Goal: Complete application form: Complete application form

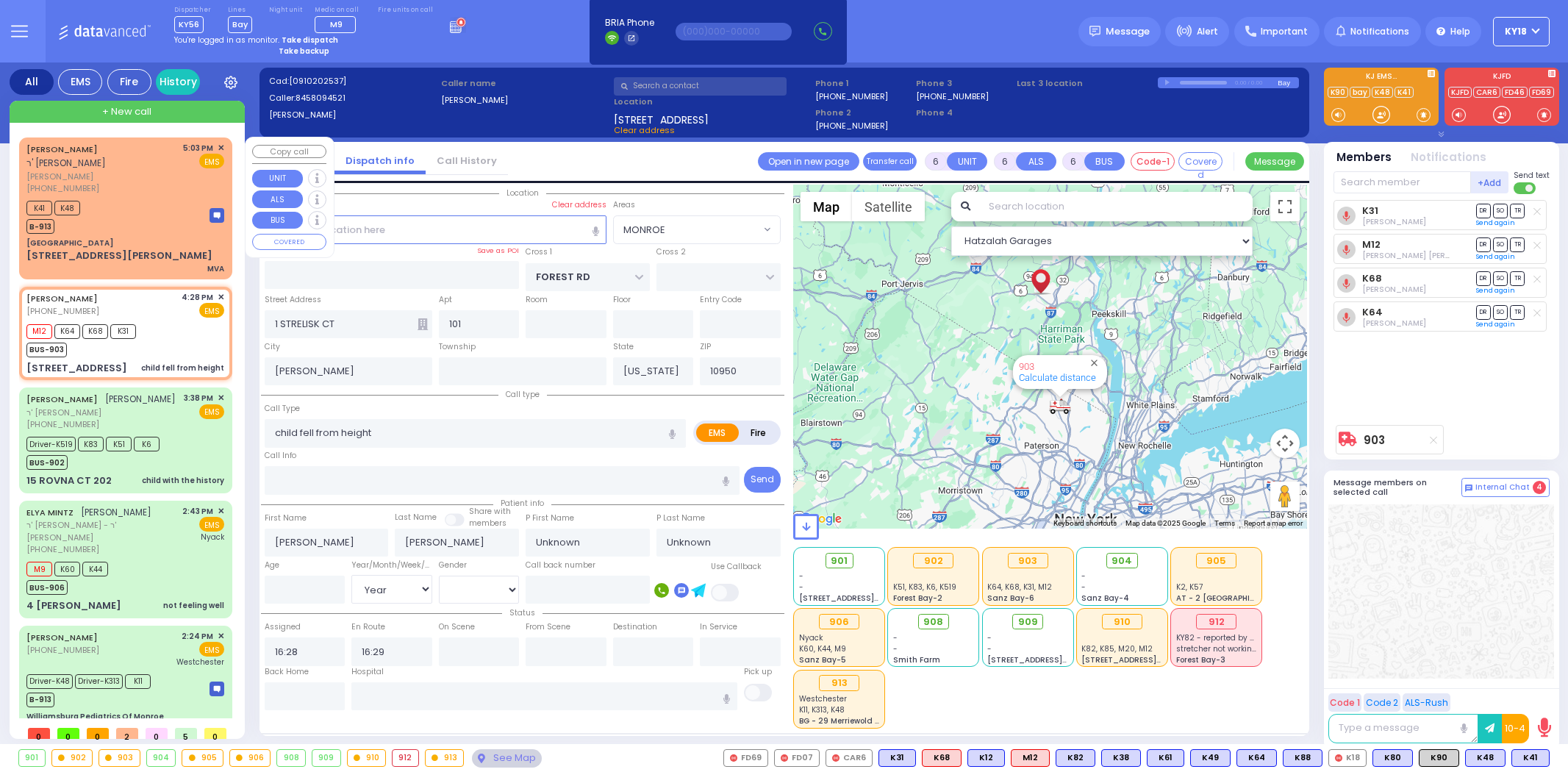
select select "MONROE"
select select "Year"
click at [174, 212] on div "K41 K48 B-913" at bounding box center [126, 216] width 198 height 37
type input "4"
type input "1"
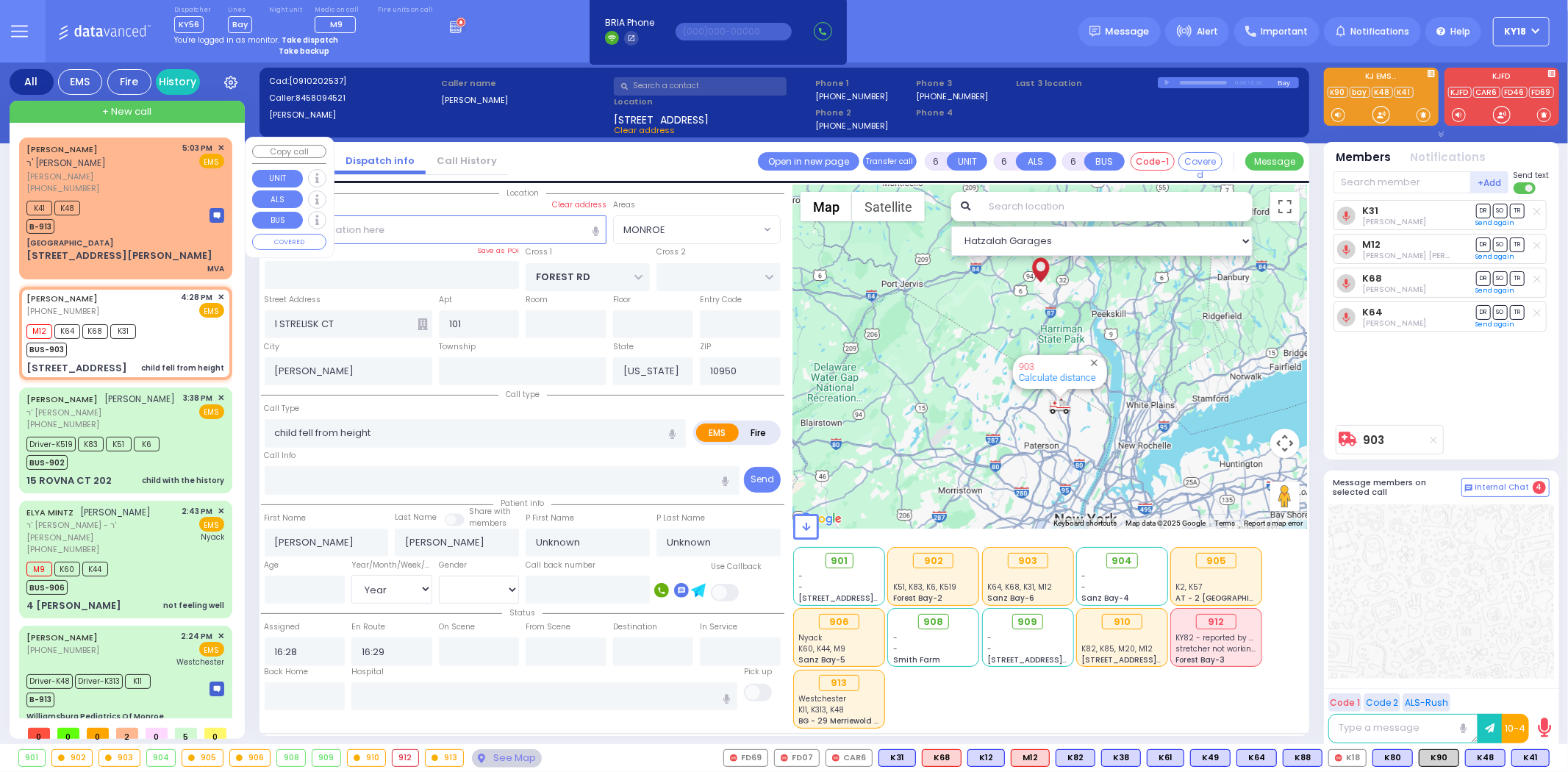
type input "1"
select select
type input "MVA"
radio input "true"
type input "[PERSON_NAME]"
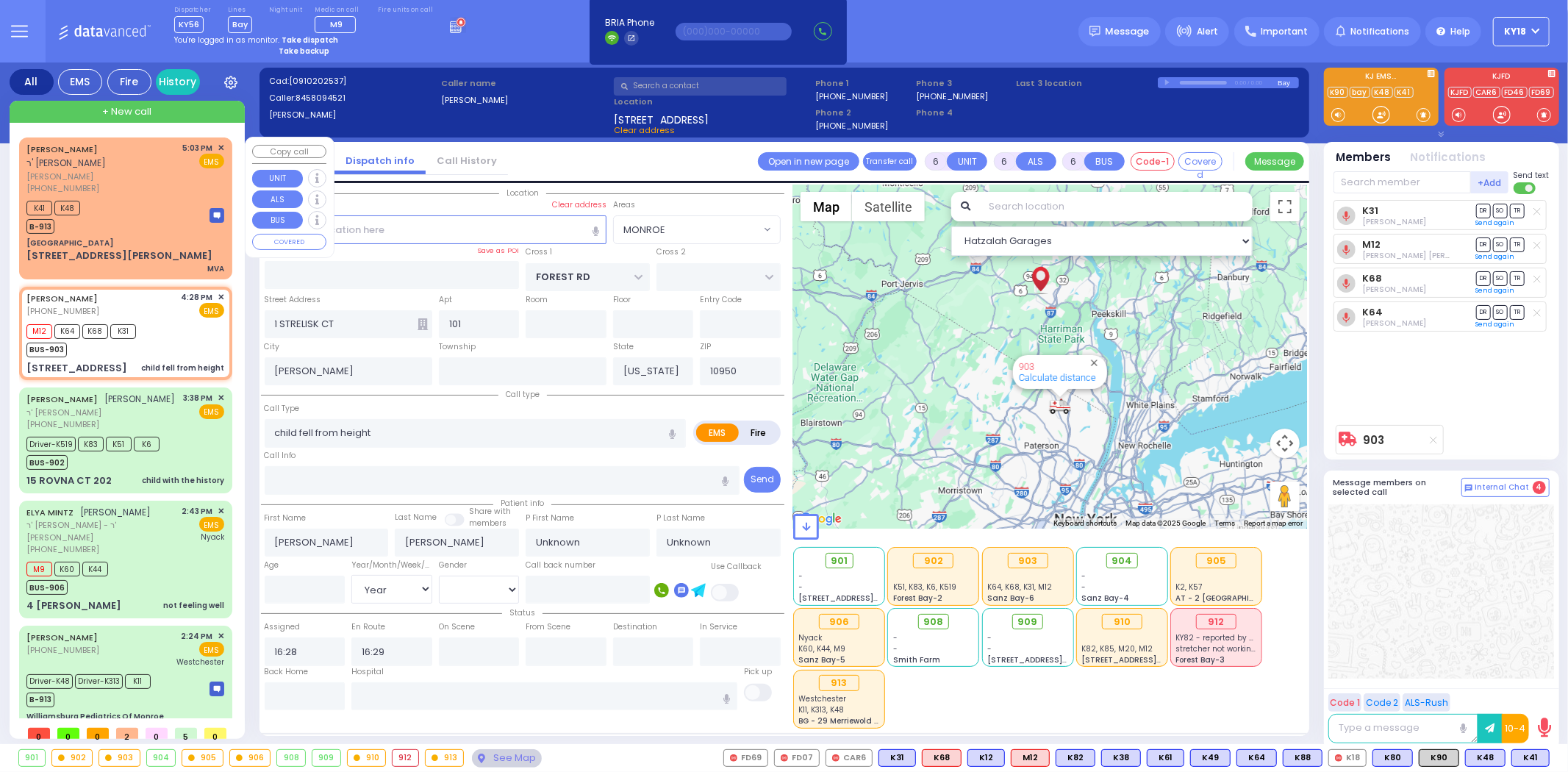
type input "OPENHEIM"
select select
type input "17:03"
type input "17:06"
type input "[GEOGRAPHIC_DATA]"
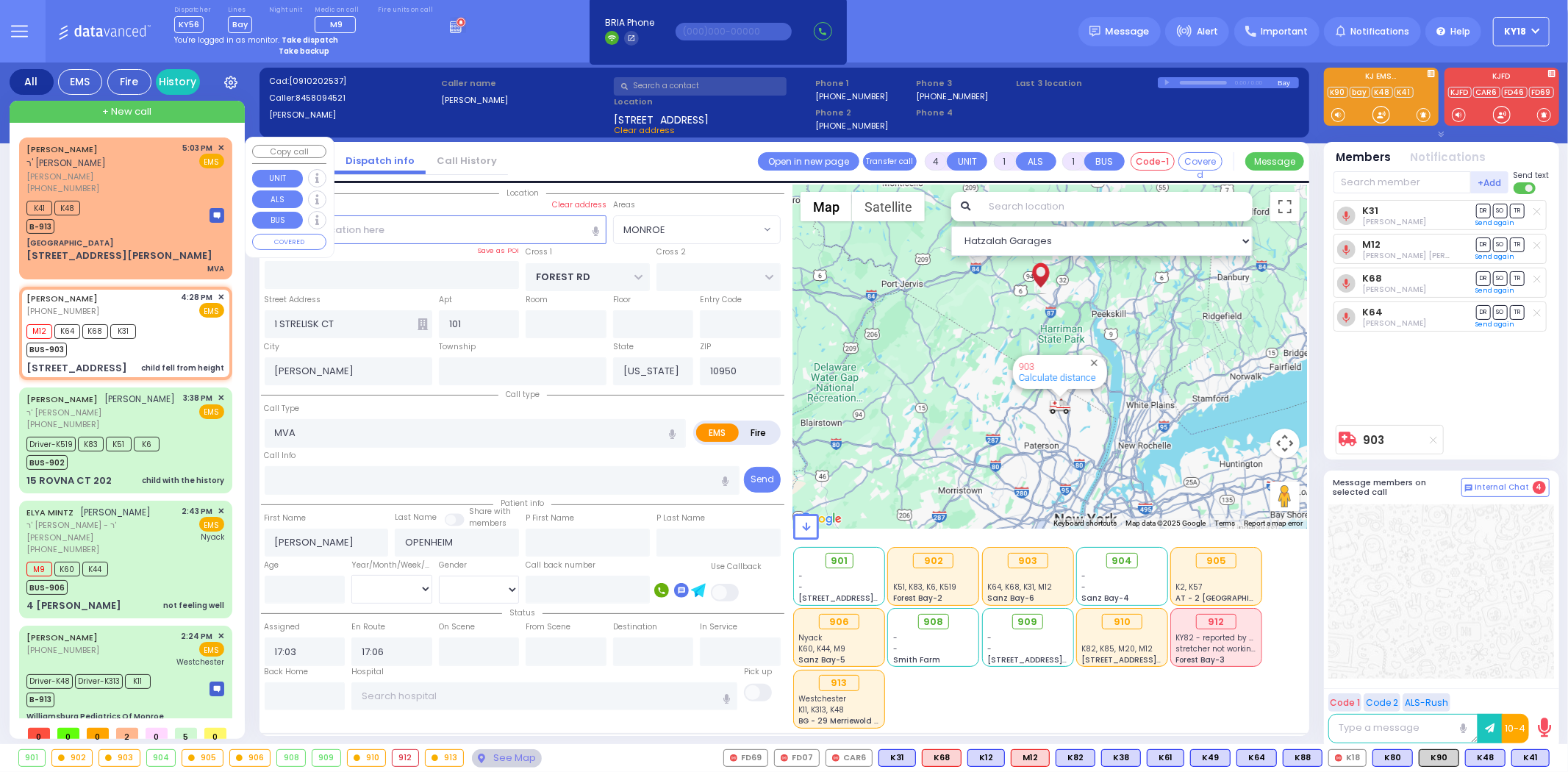
type input "LAKE ANNE DR"
type input "STATE ROUTE 208"
type input "[STREET_ADDRESS][PERSON_NAME]"
type input "Monroe"
select select "Hatzalah Garages"
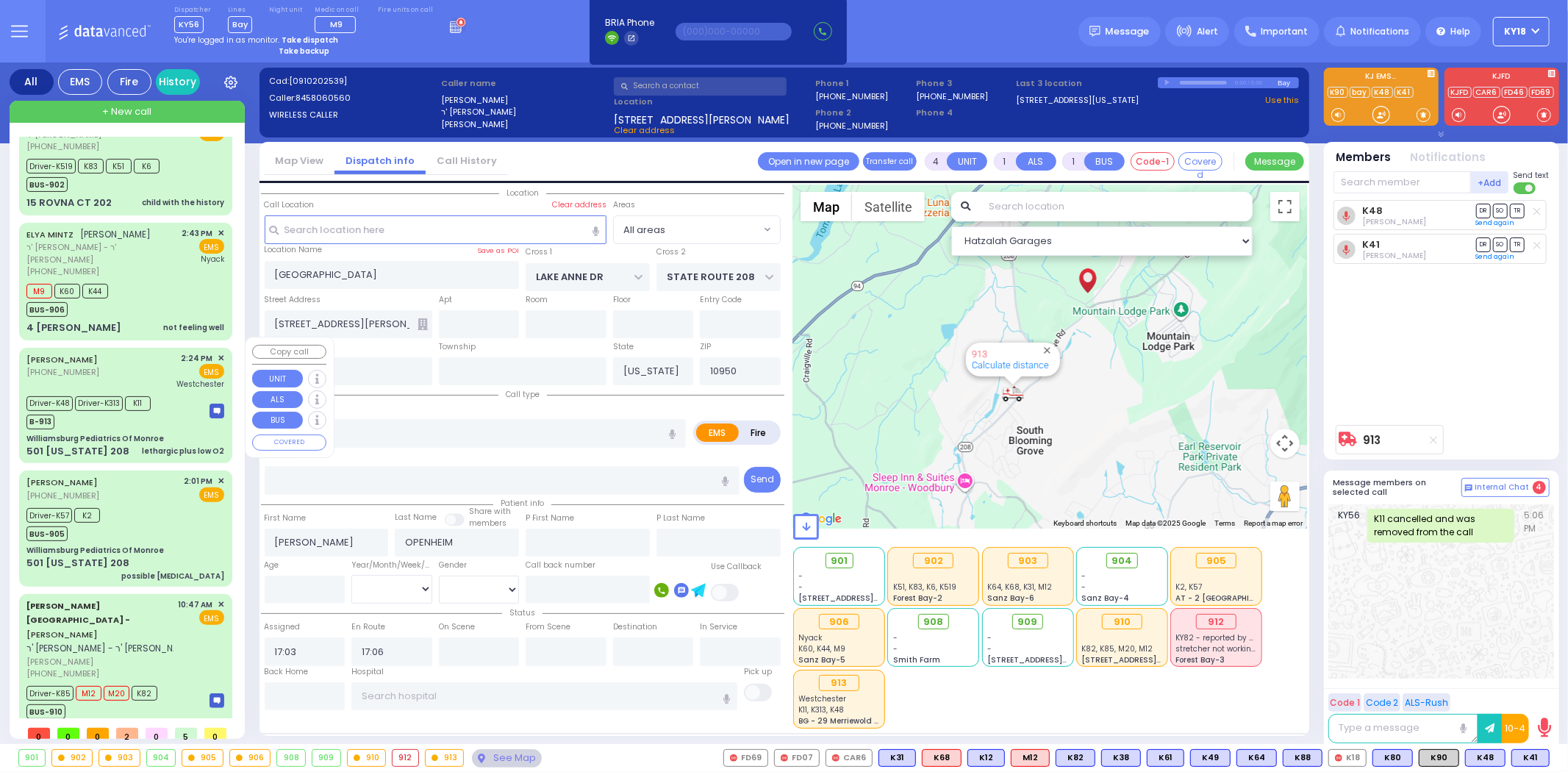
scroll to position [280, 0]
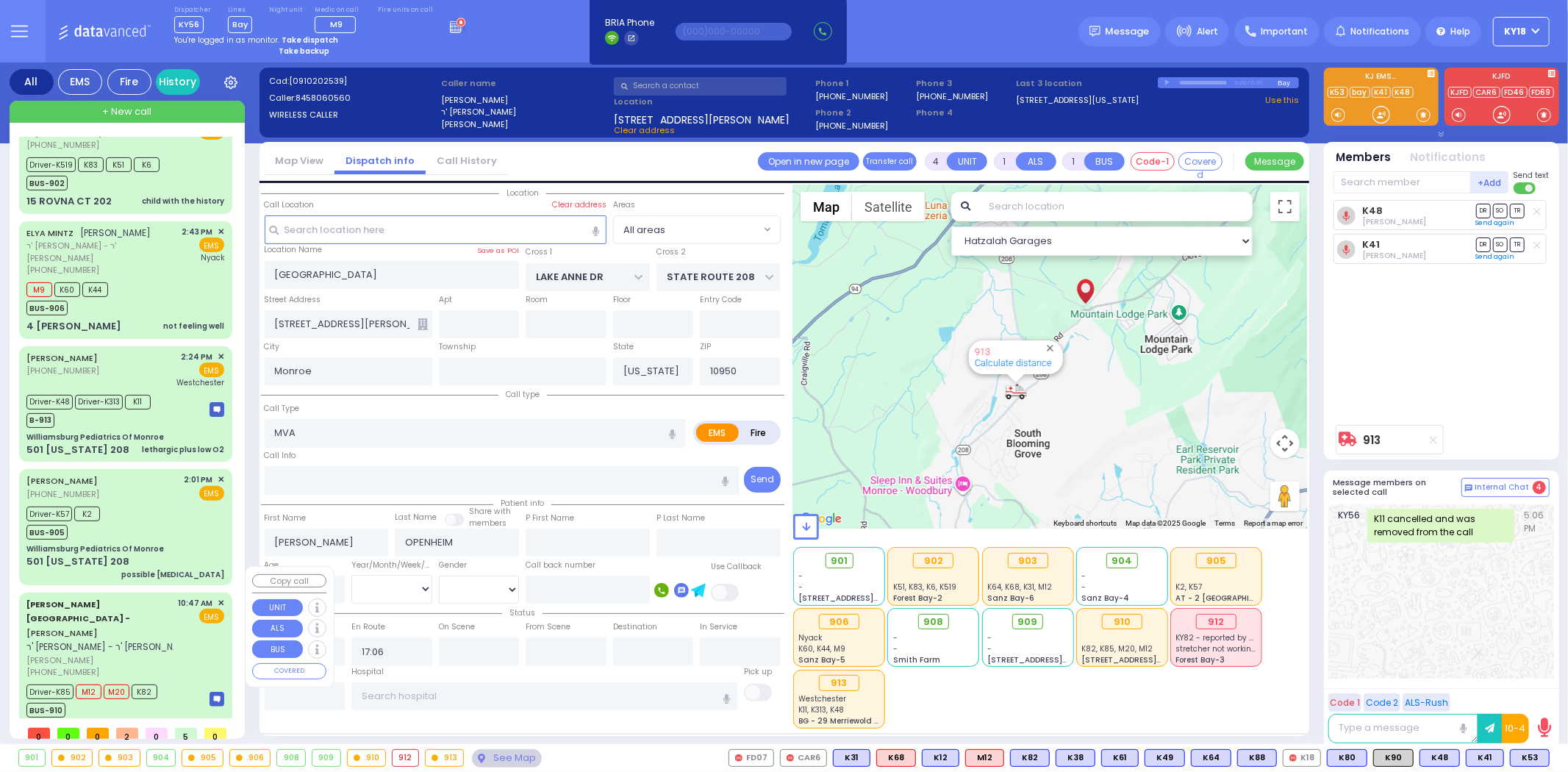
click at [136, 655] on span "[PERSON_NAME]" at bounding box center [100, 661] width 147 height 12
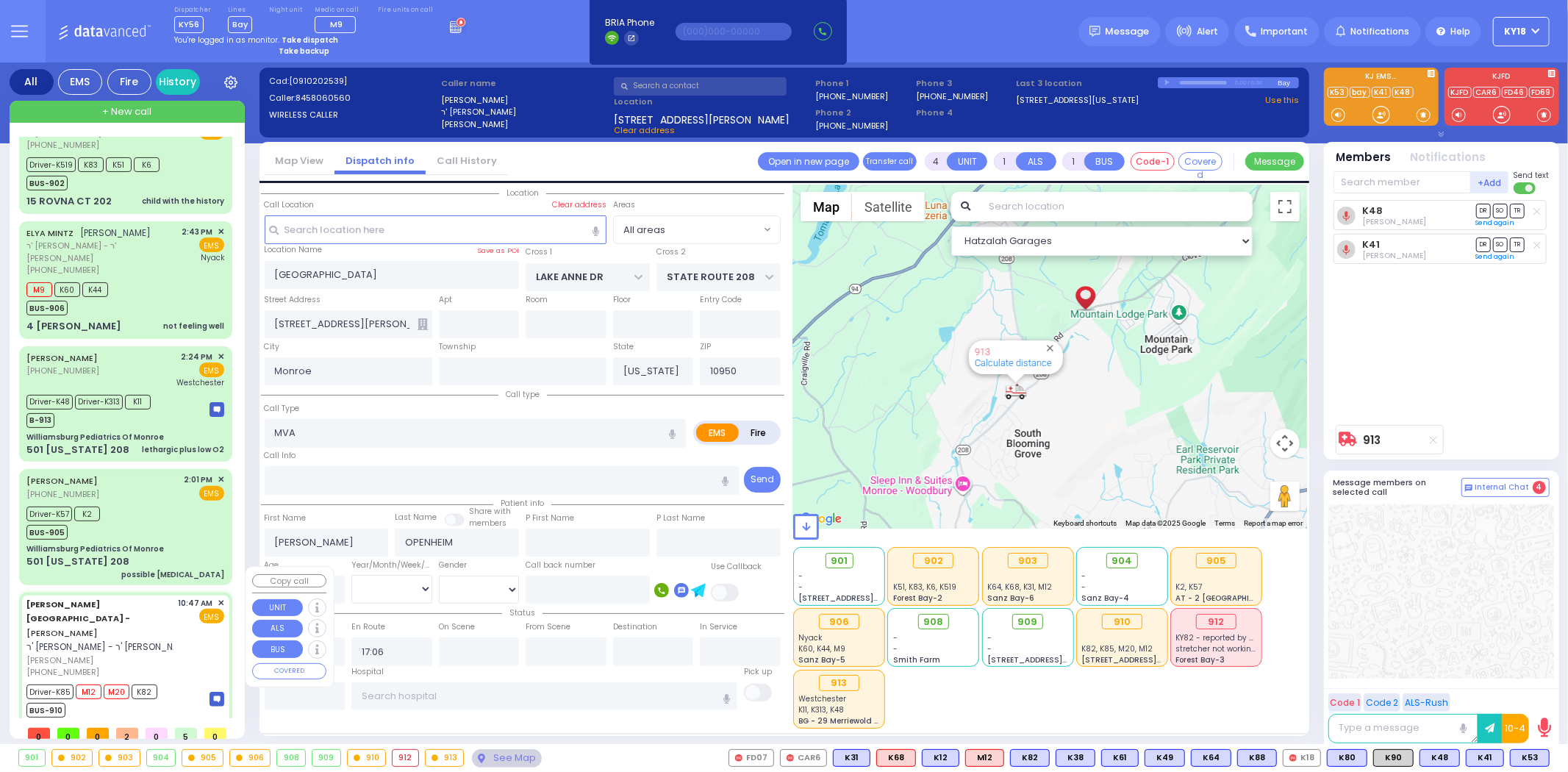
type input "6"
select select
type input "patient with a history"
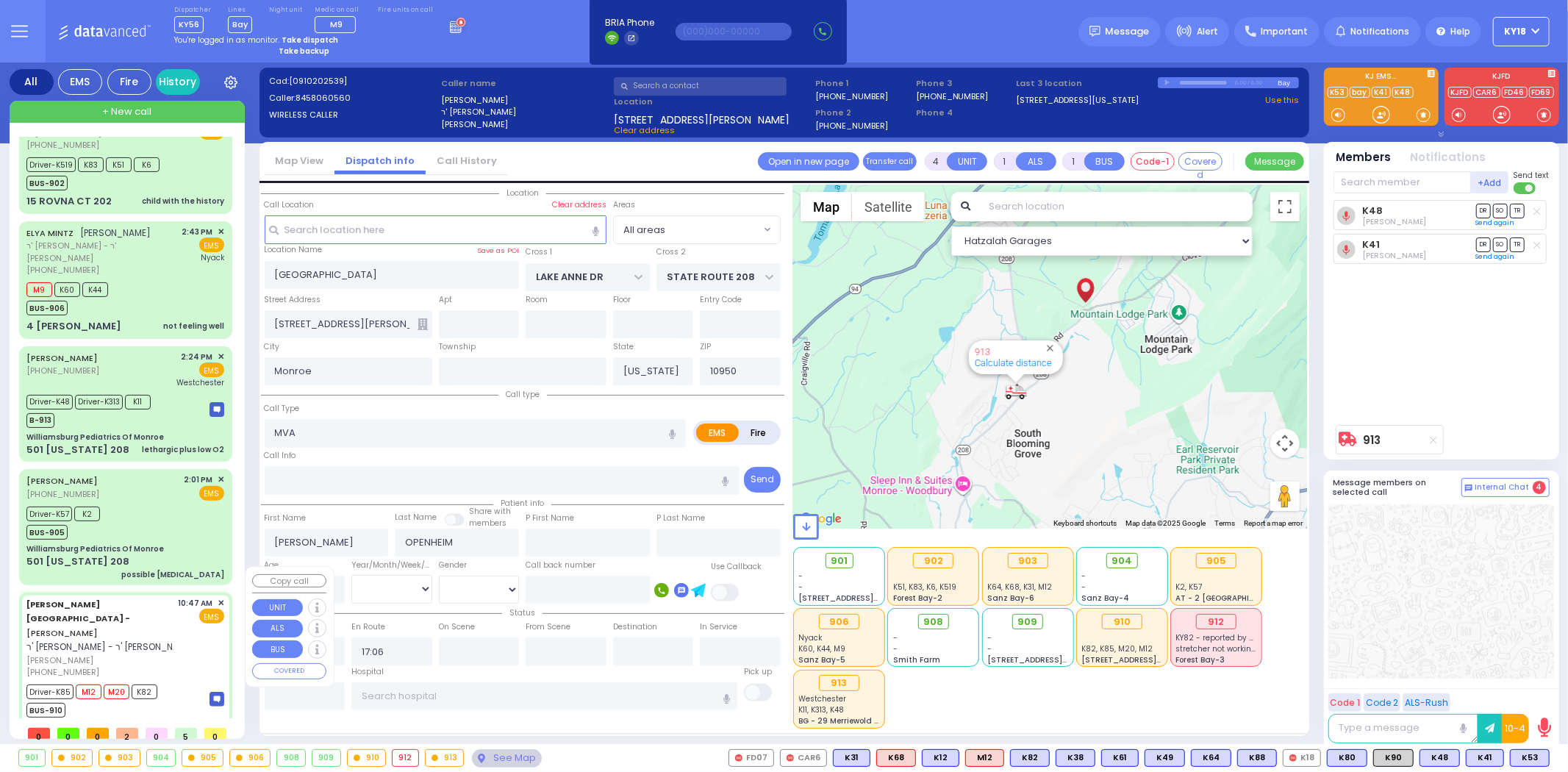
radio input "true"
type input "[PERSON_NAME]"
type input "Rivka"
type input "Jacobivics"
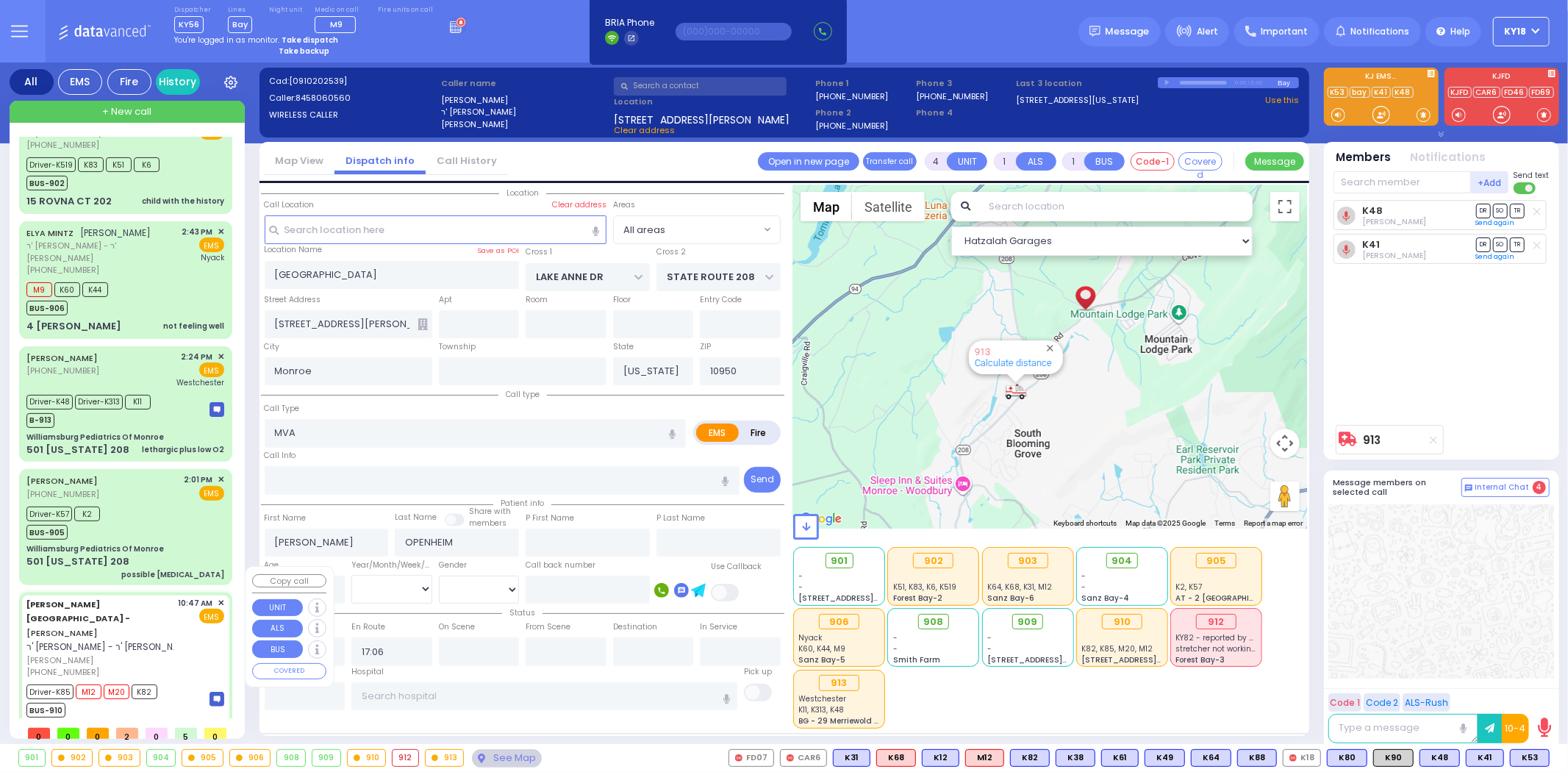
type input "1"
select select "Year"
select select "[DEMOGRAPHIC_DATA]"
type input "10:47"
type input "10:57"
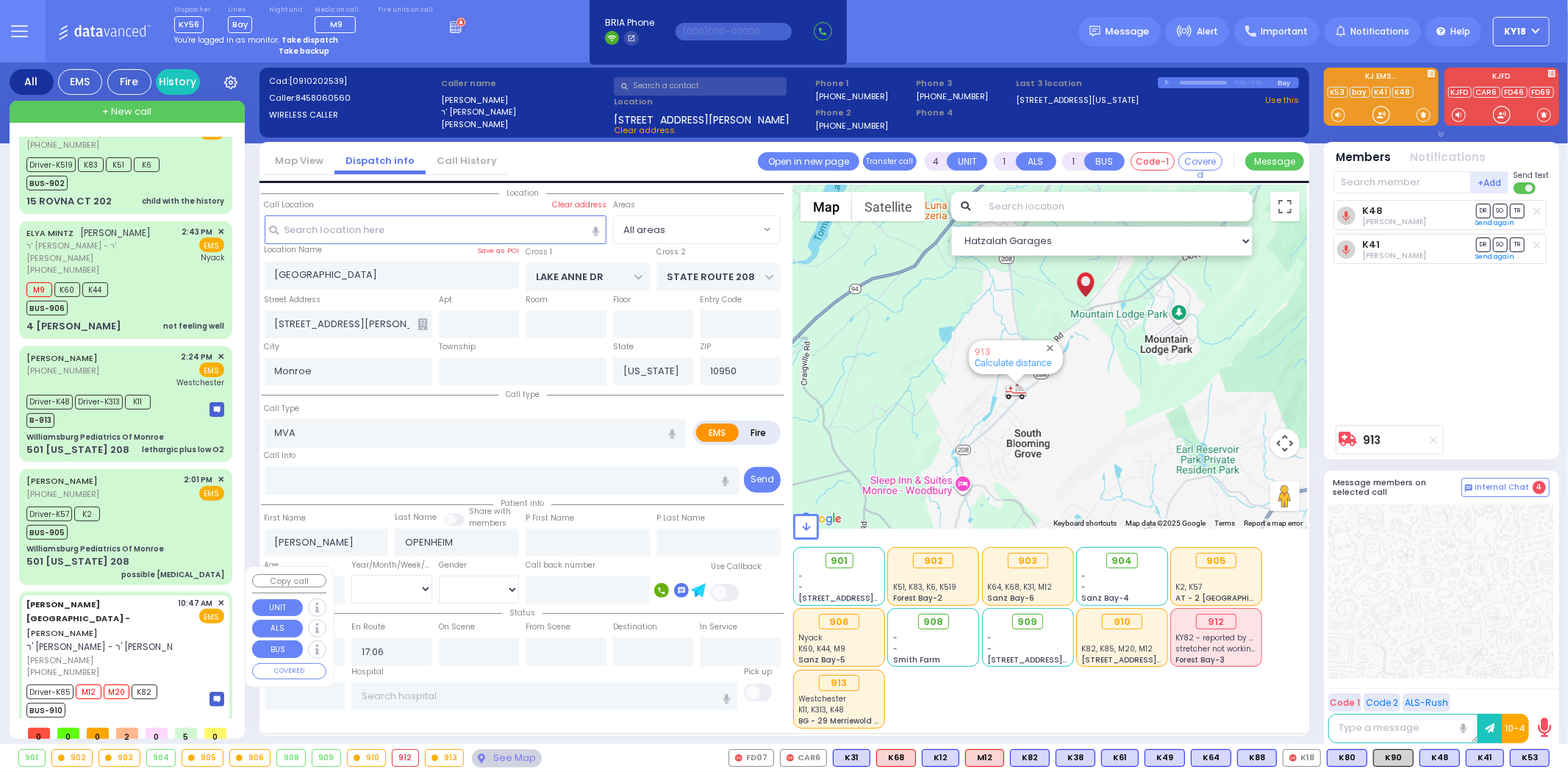
type input "11:00"
type input "11:50"
type input "14:02"
type input "16:00"
type input "Childrens [GEOGRAPHIC_DATA][STREET_ADDRESS]"
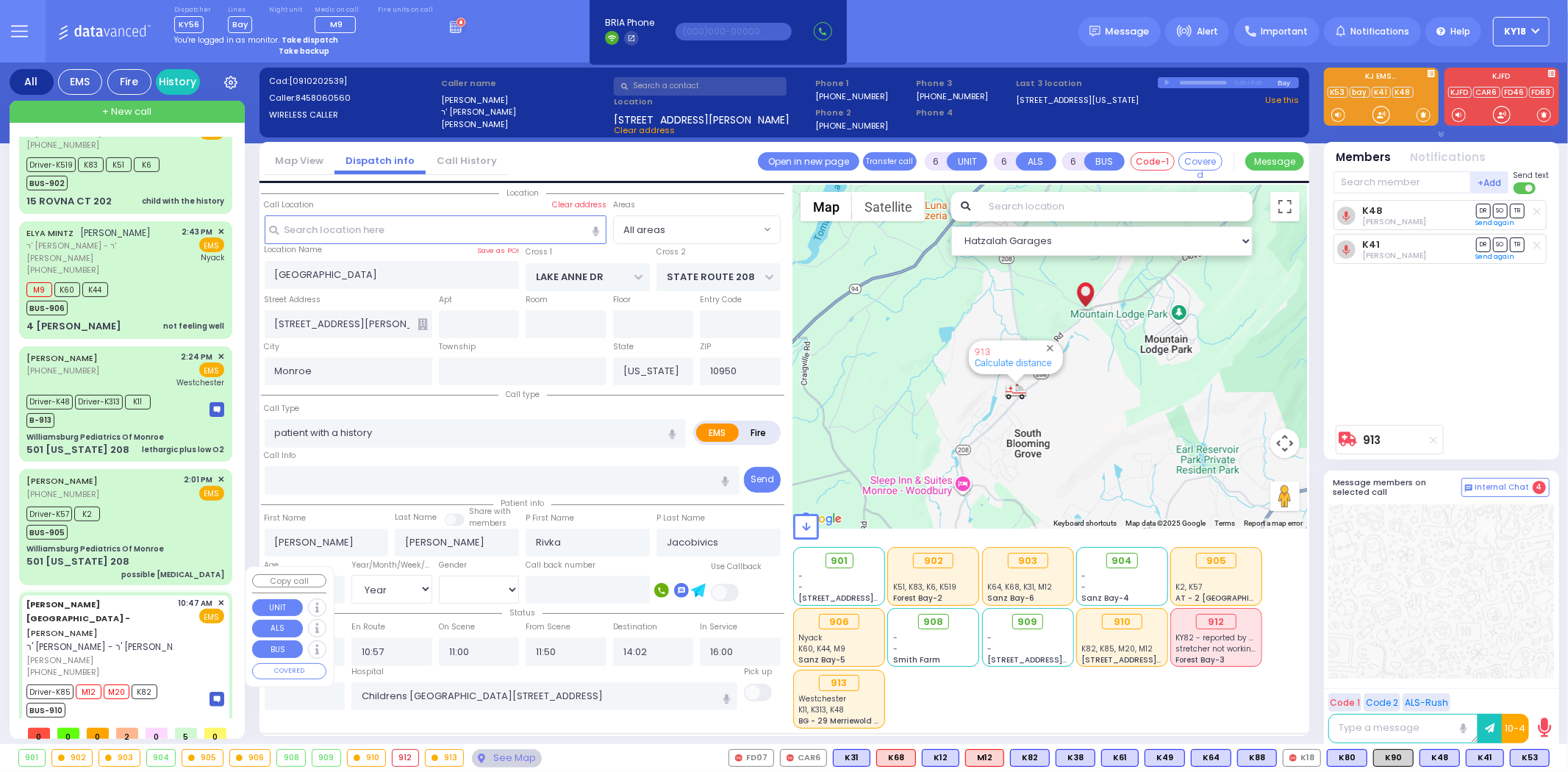
type input "[PERSON_NAME][GEOGRAPHIC_DATA]"
type input "[PERSON_NAME] DR"
type input "CARTER LN"
type input "[STREET_ADDRESS]"
type input "[PERSON_NAME]"
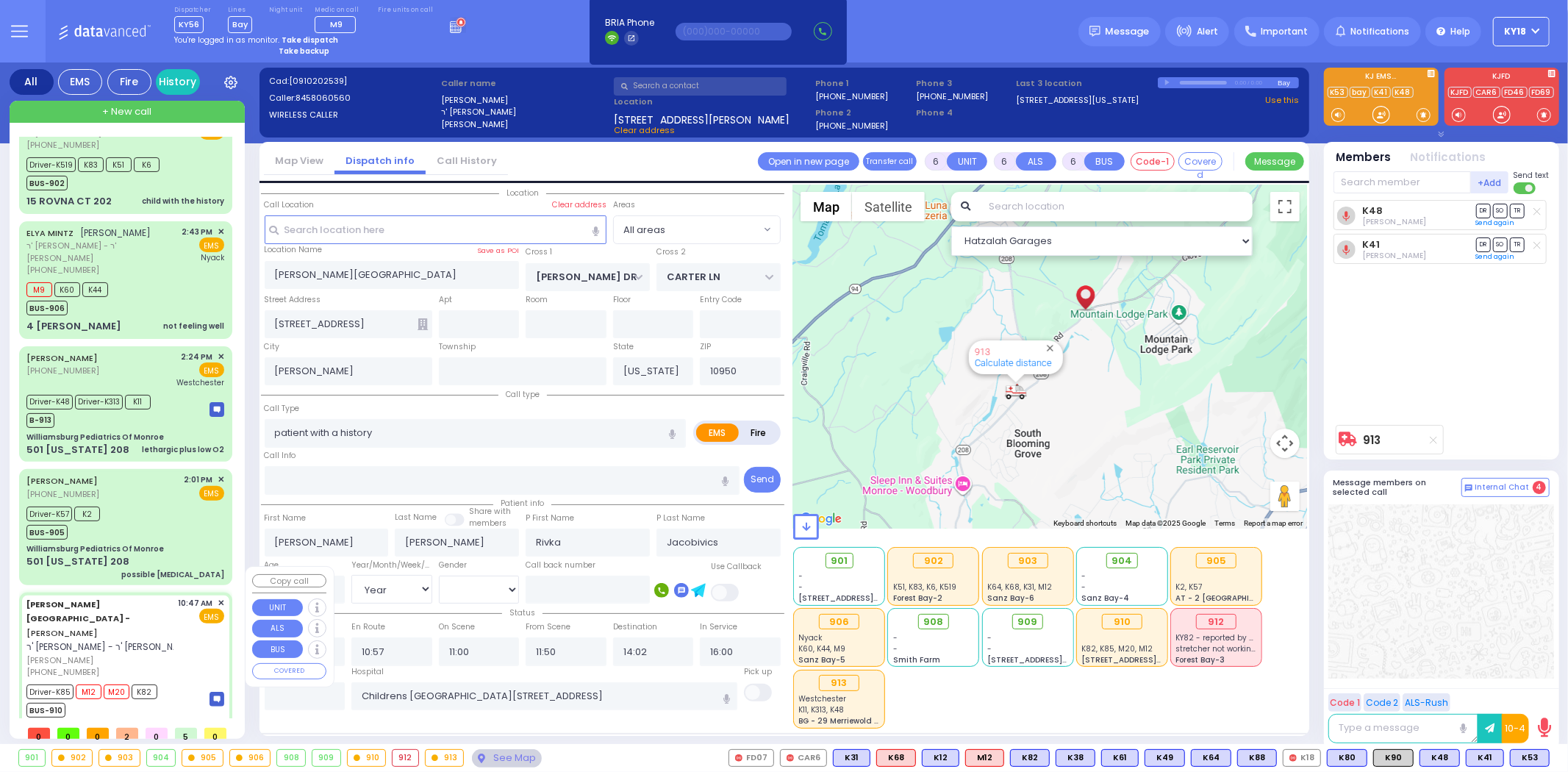
select select "Hatzalah Garages"
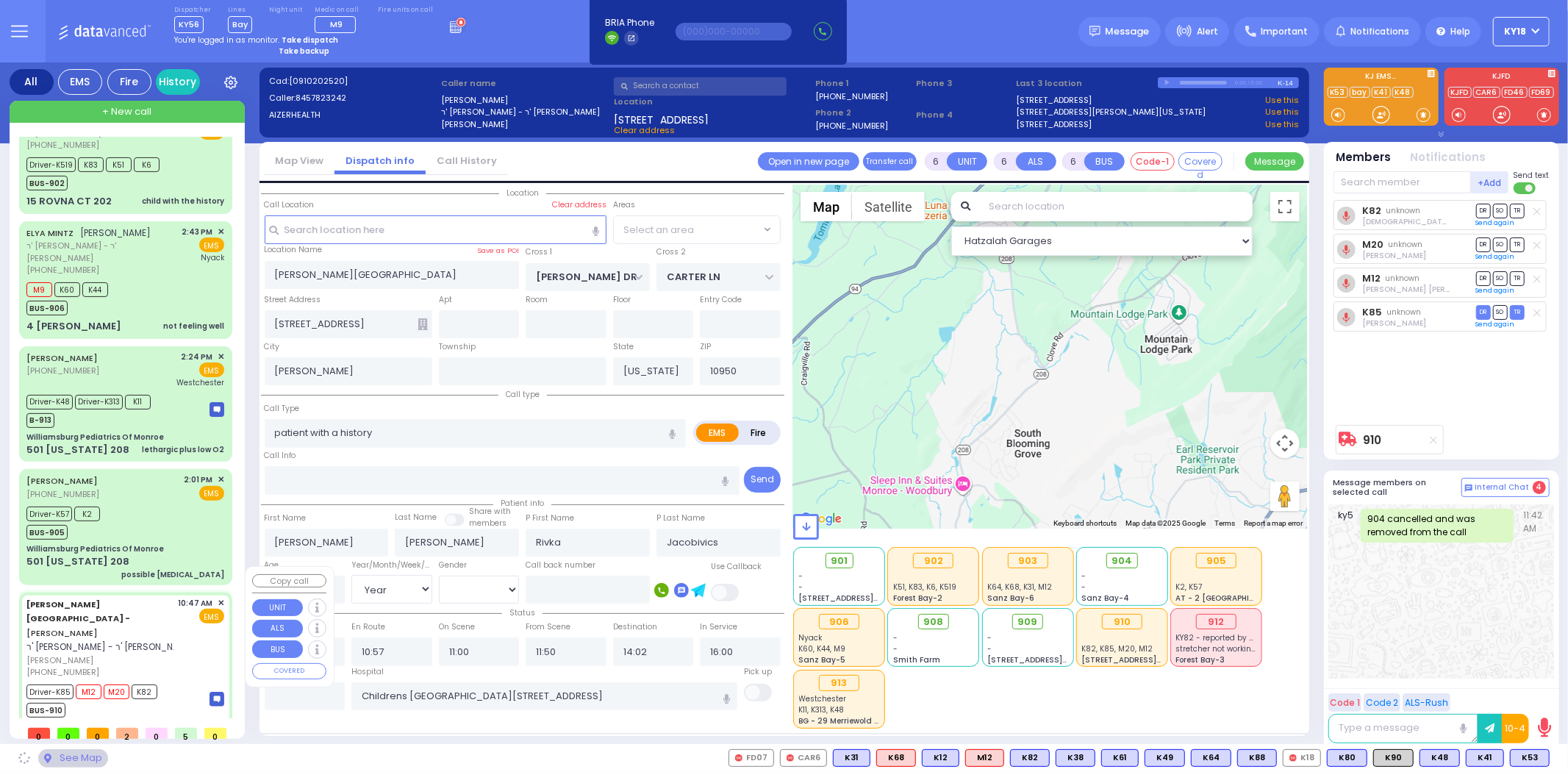
select select "SECTION 2"
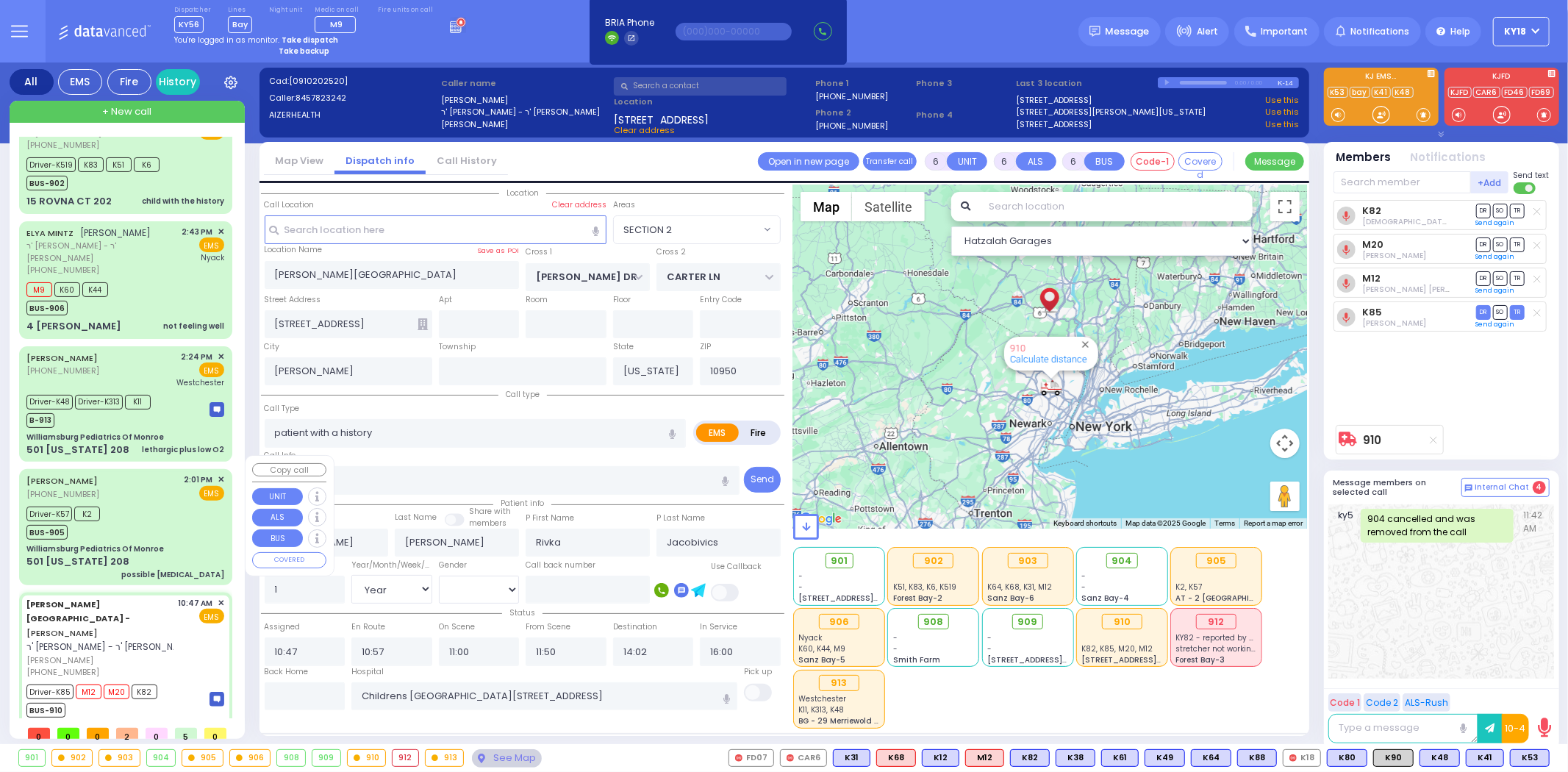
click at [152, 524] on div "Driver-K57 K2 BUS-905" at bounding box center [126, 521] width 198 height 37
select select
type input "possible [MEDICAL_DATA]"
radio input "true"
type input "[PERSON_NAME]"
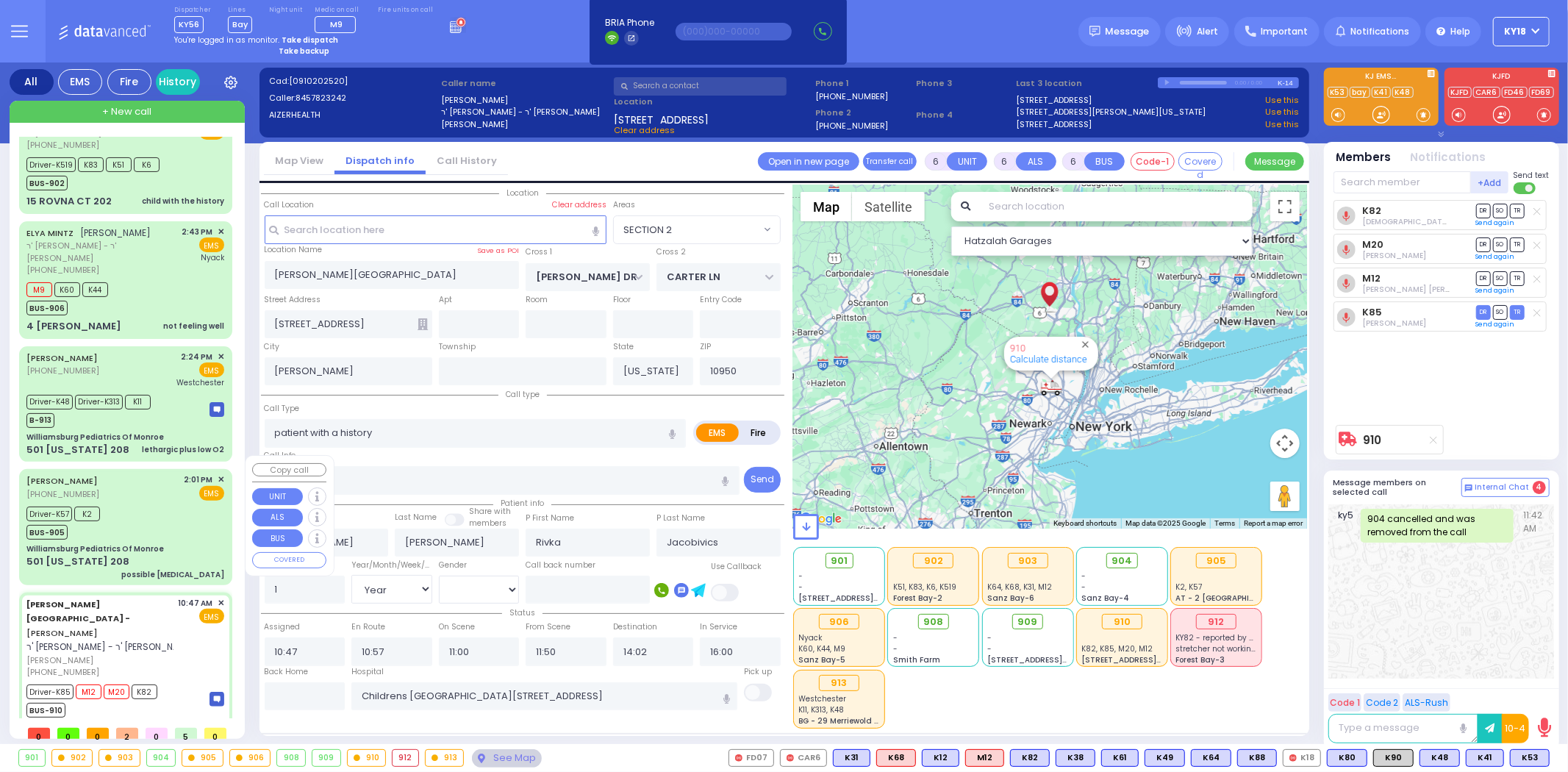
type input "Weisz"
type input "5"
select select "Year"
select select "[DEMOGRAPHIC_DATA]"
type input "14:01"
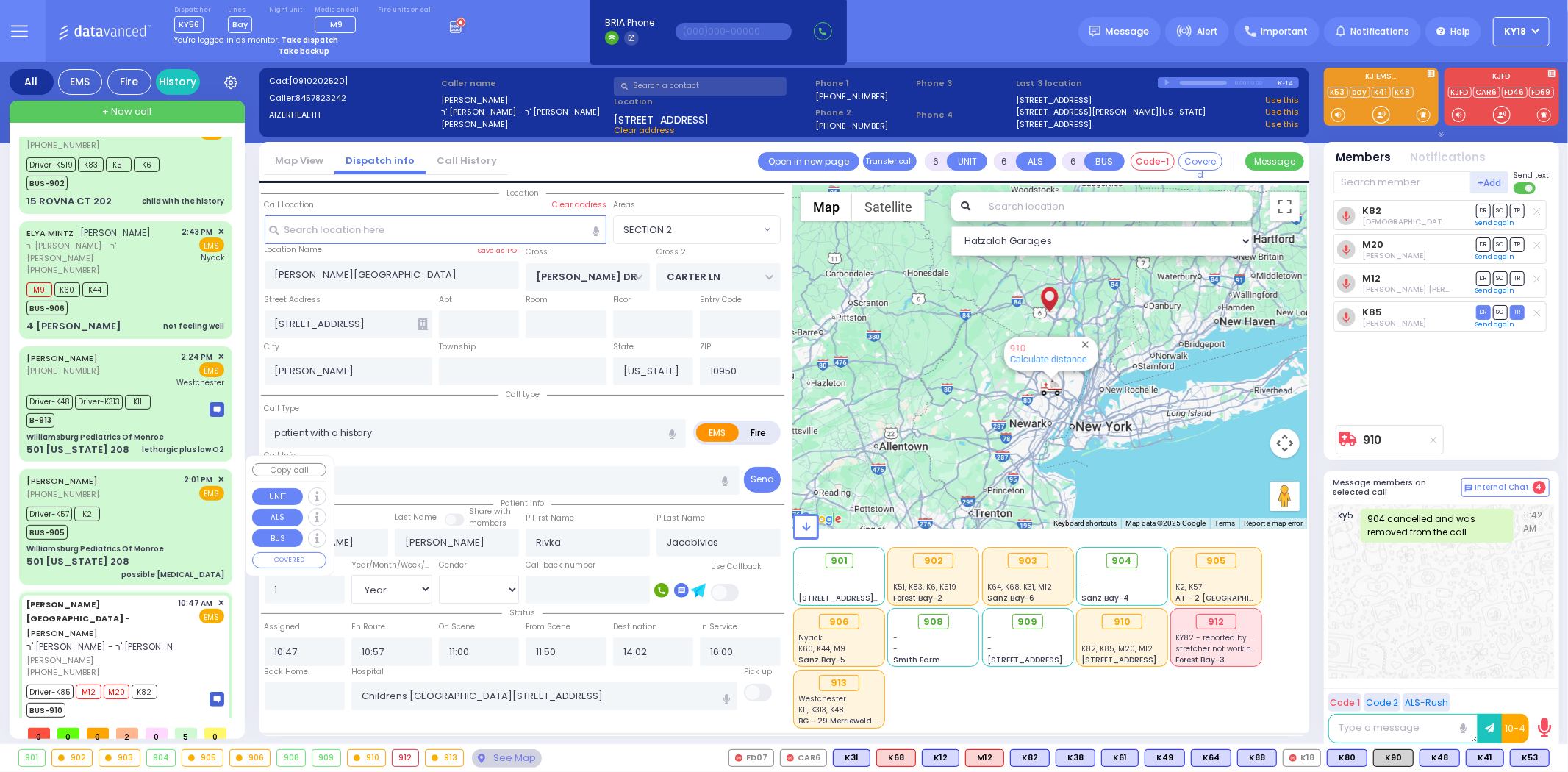
type input "14:04"
type input "14:10"
type input "14:12"
type input "14:56"
type input "15:26"
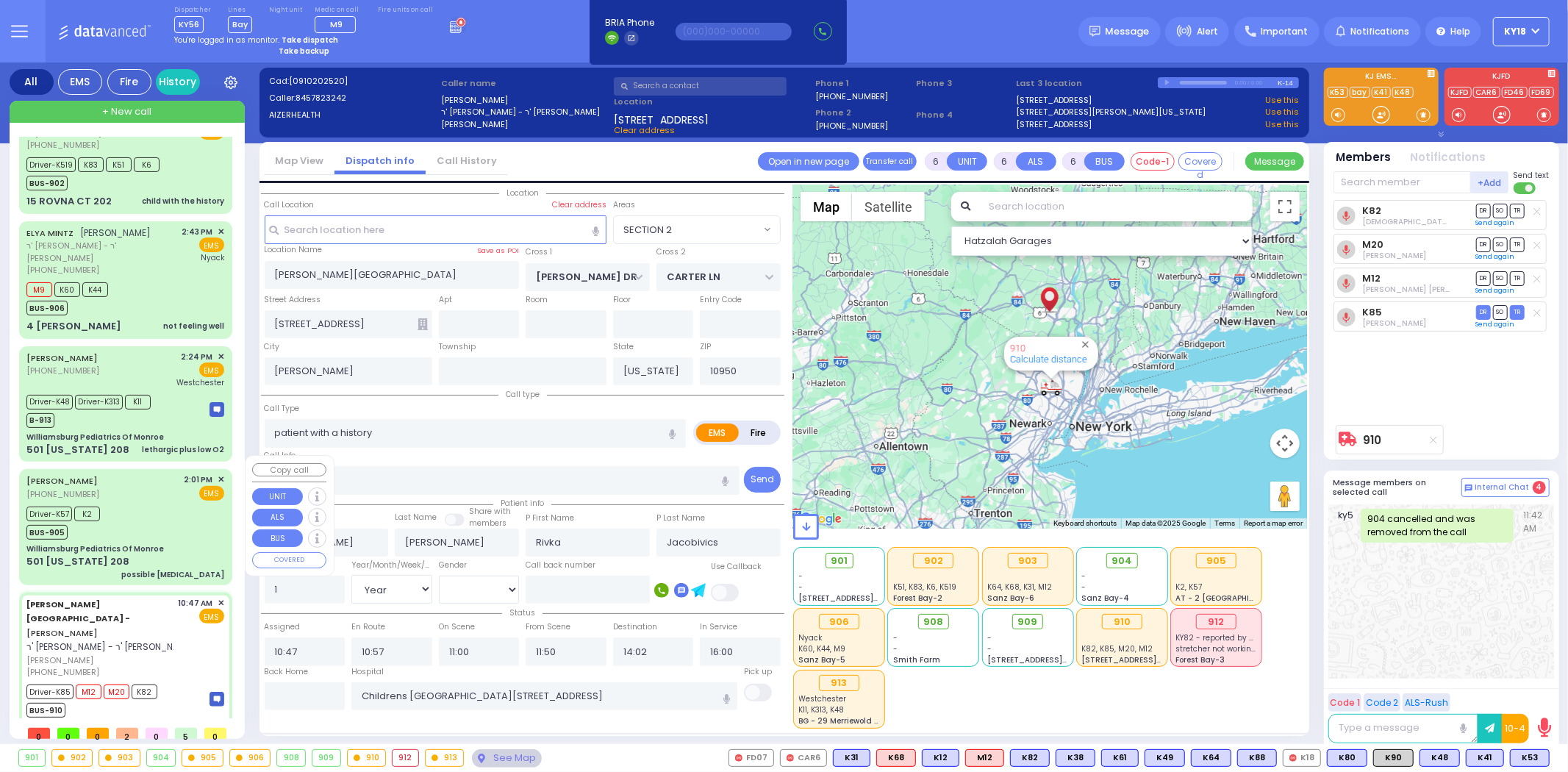
type input "[GEOGRAPHIC_DATA] [STREET_ADDRESS]"
select select "Hatzalah Garages"
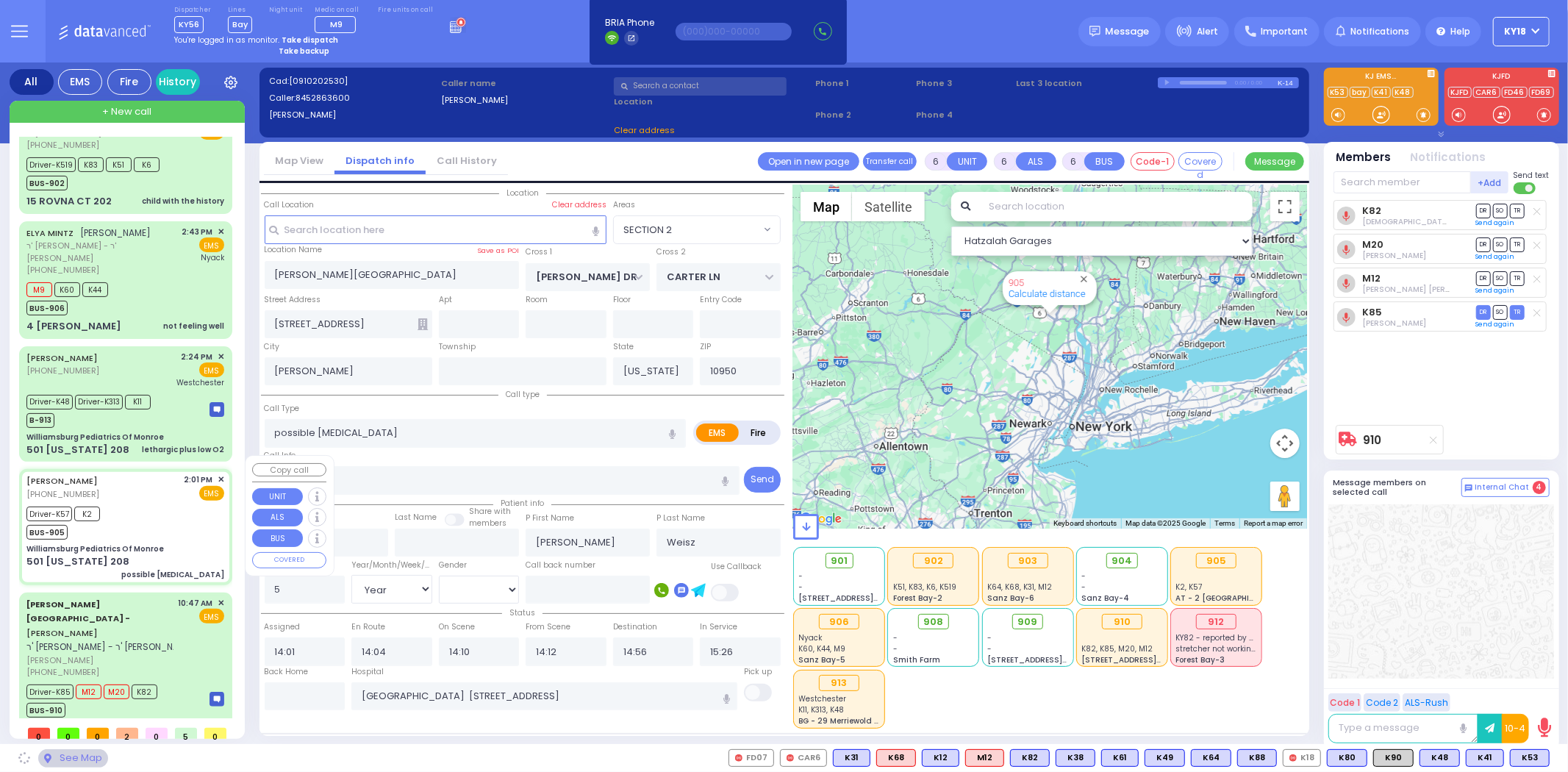
type input "Williamsburg Pediatrics Of Monroe"
type input "US-6 WEST"
type input "US-6 EAST"
type input "501 [US_STATE] 208"
type input "Monroe"
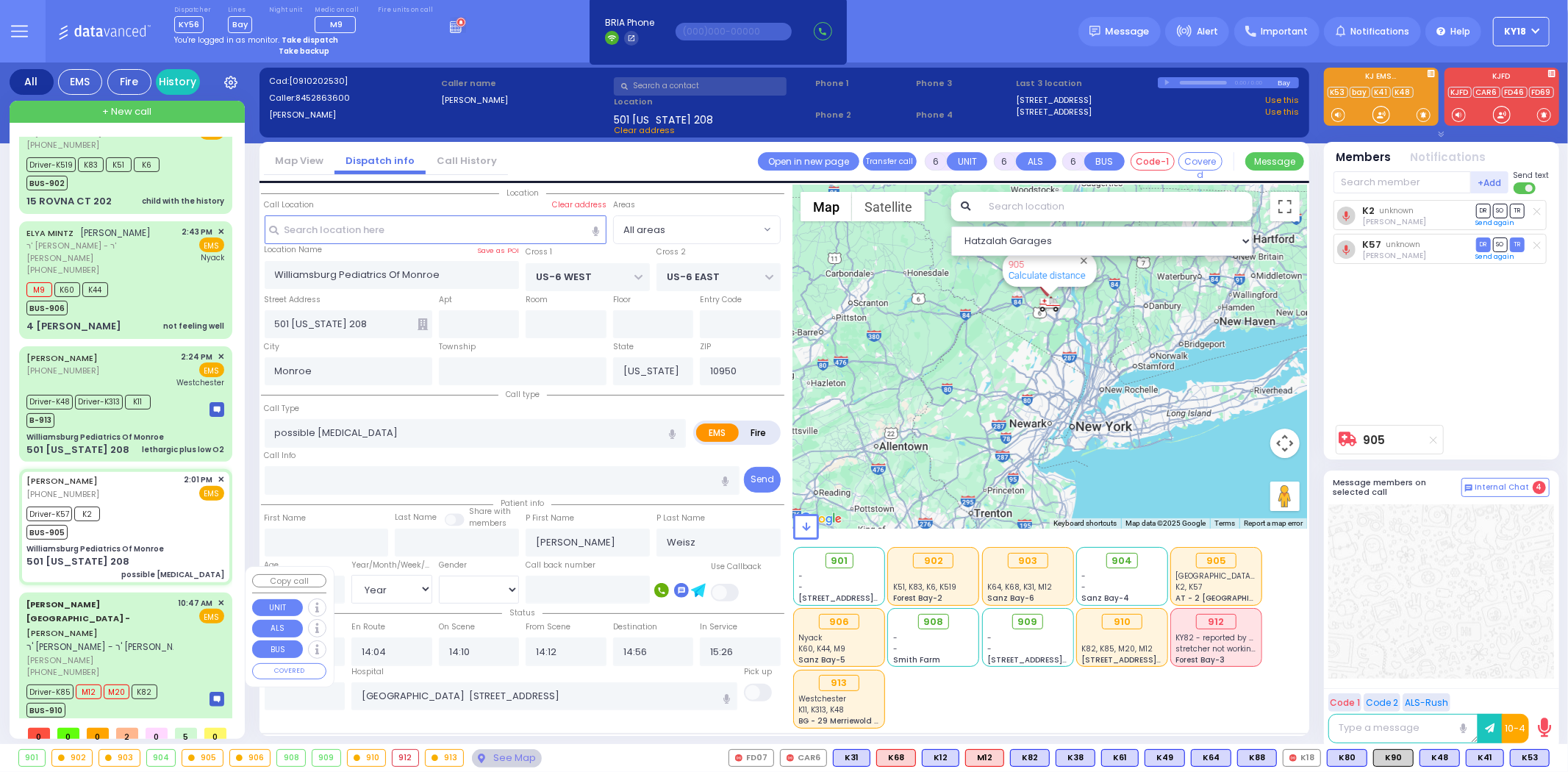
click at [155, 597] on div "[PERSON_NAME] Health Center - [PERSON_NAME] - ר' [PERSON_NAME]" at bounding box center [110, 625] width 168 height 57
select select
type input "patient with a history"
radio input "true"
type input "[PERSON_NAME]"
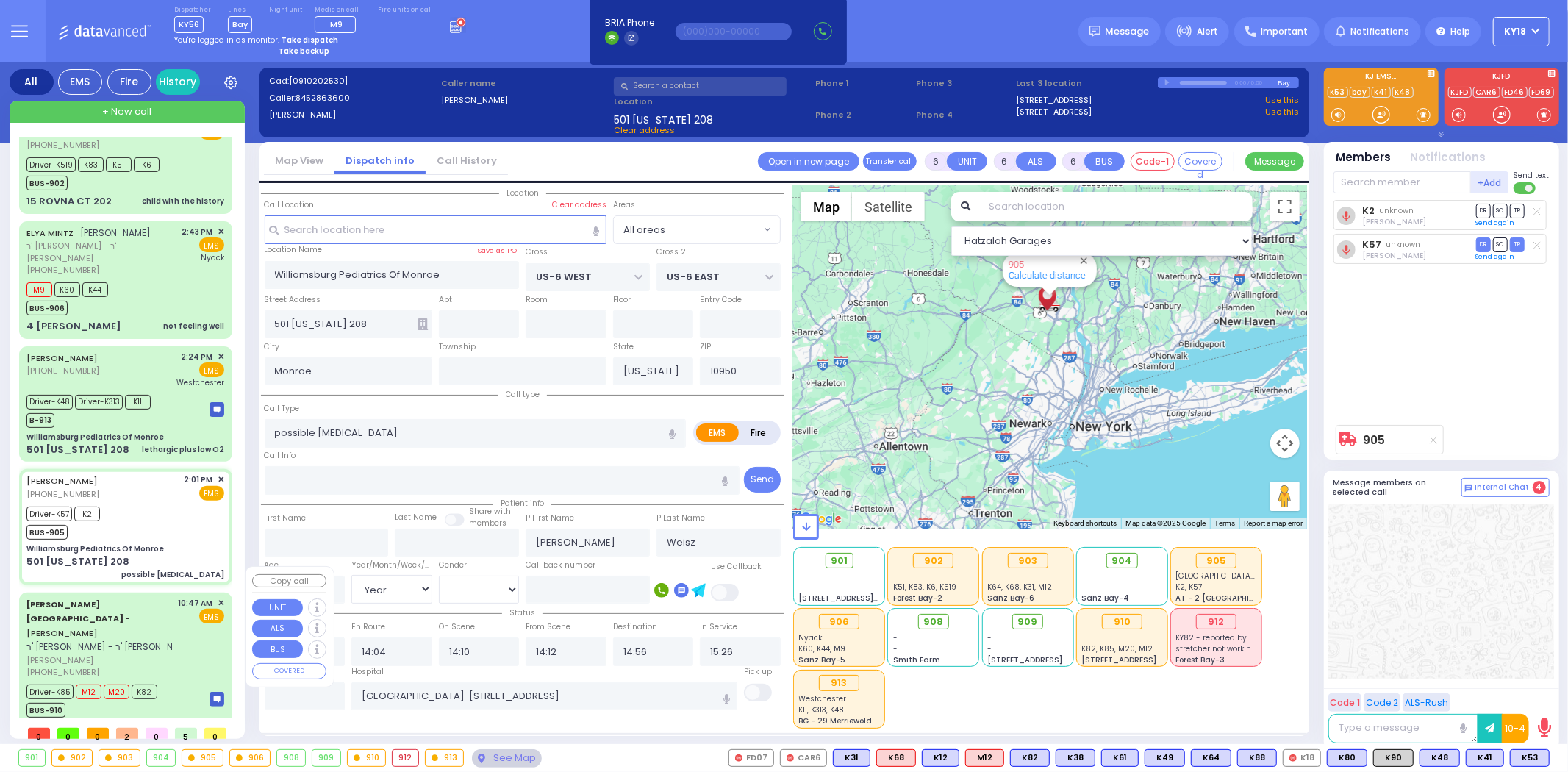
type input "[PERSON_NAME]"
type input "Rivka"
type input "Jacobivics"
type input "1"
select select "Year"
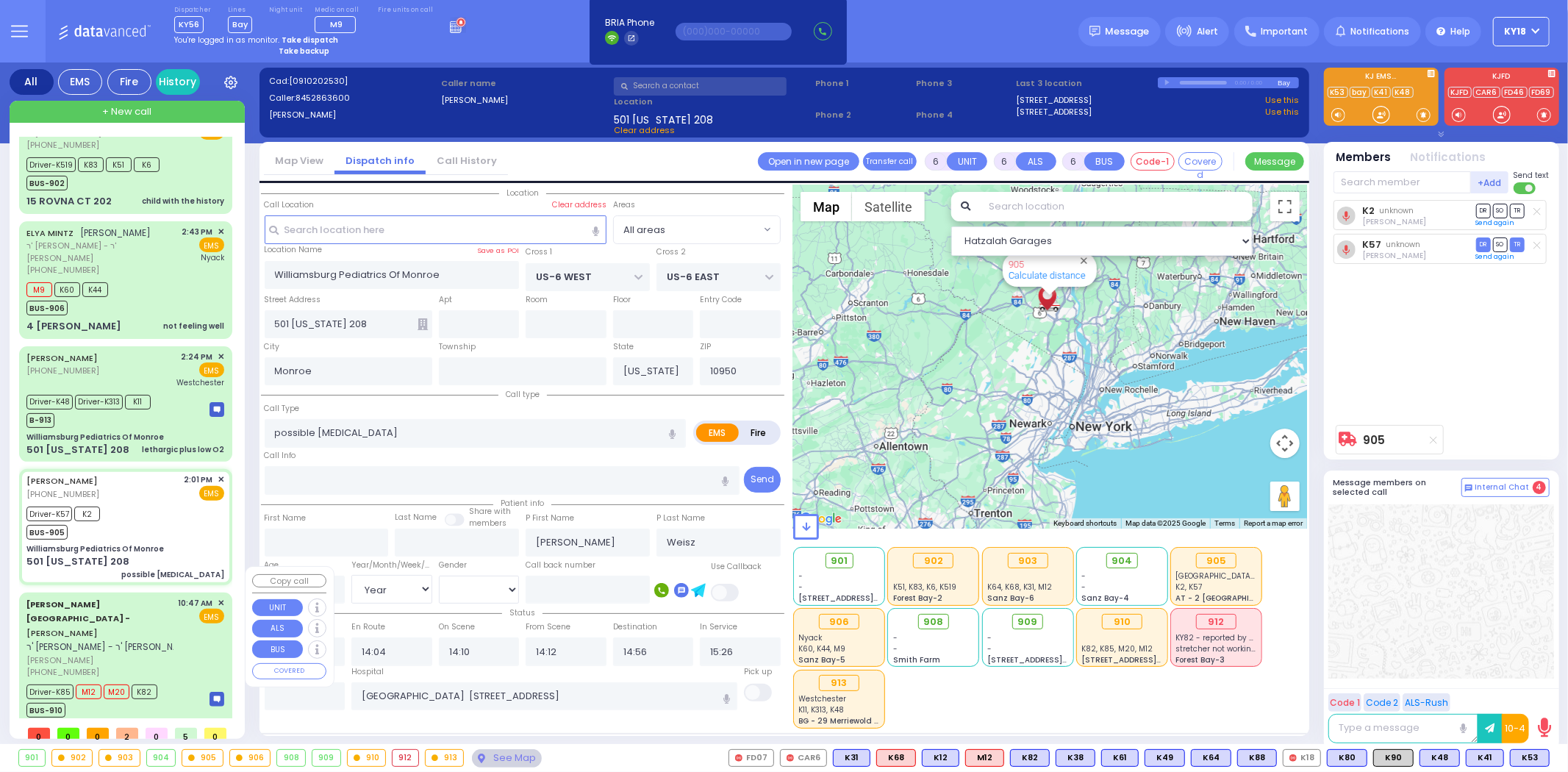
select select "[DEMOGRAPHIC_DATA]"
type input "10:47"
type input "10:57"
type input "11:00"
type input "11:50"
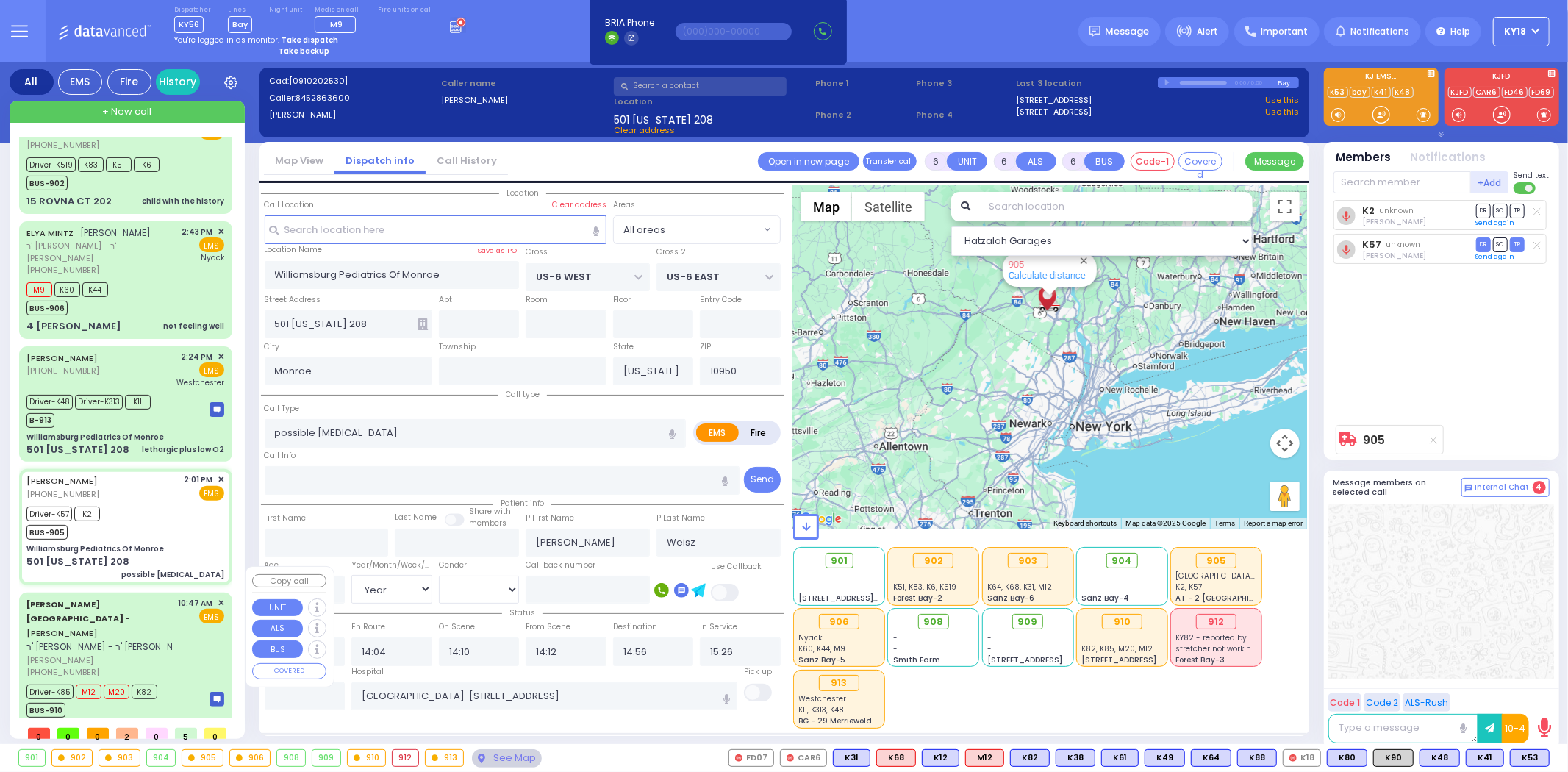
type input "14:02"
type input "16:00"
type input "Childrens [GEOGRAPHIC_DATA][STREET_ADDRESS]"
select select "Hatzalah Garages"
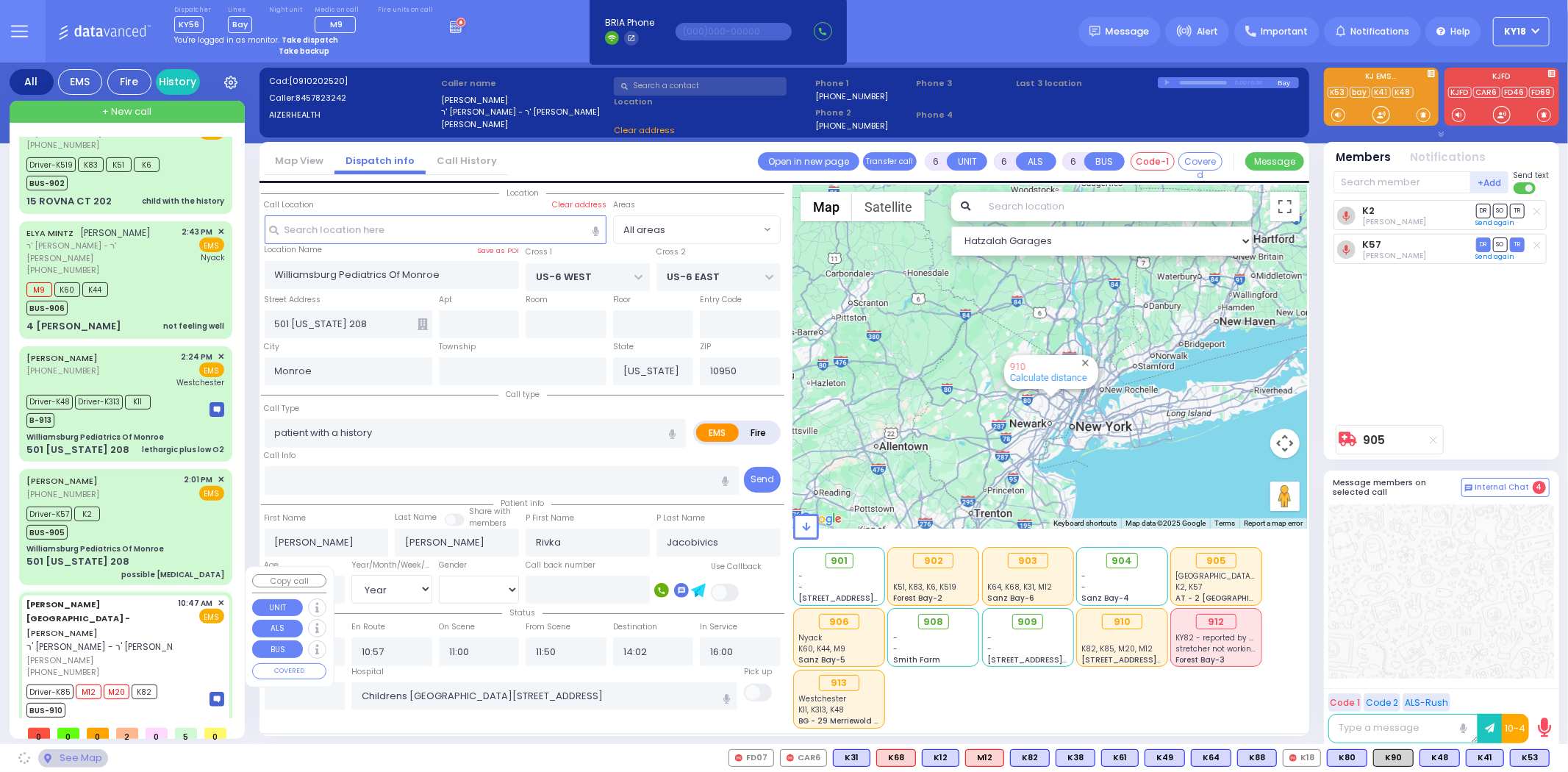
type input "[PERSON_NAME][GEOGRAPHIC_DATA]"
type input "[PERSON_NAME] DR"
type input "CARTER LN"
type input "[STREET_ADDRESS]"
type input "[PERSON_NAME]"
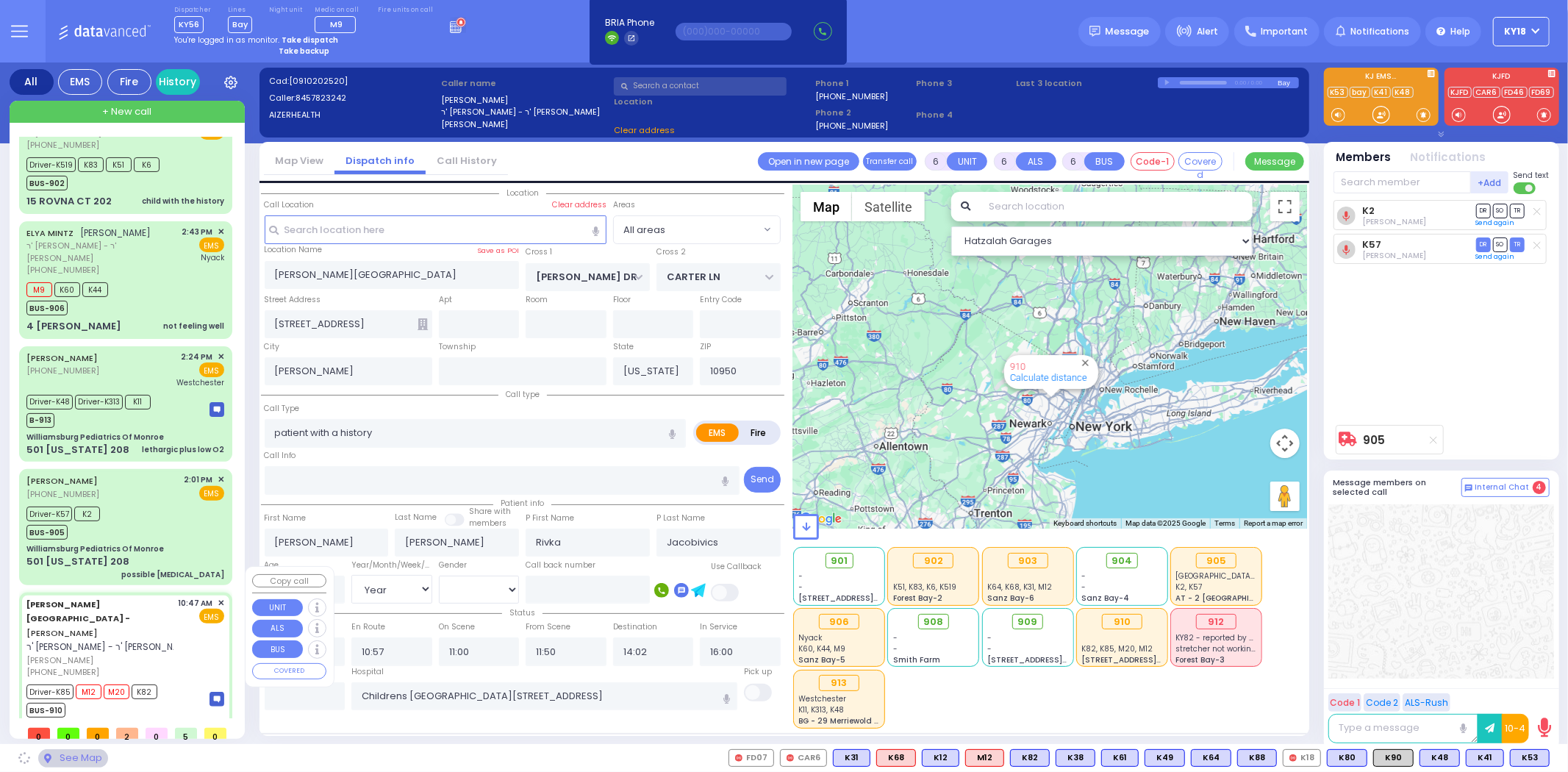
select select "SECTION 2"
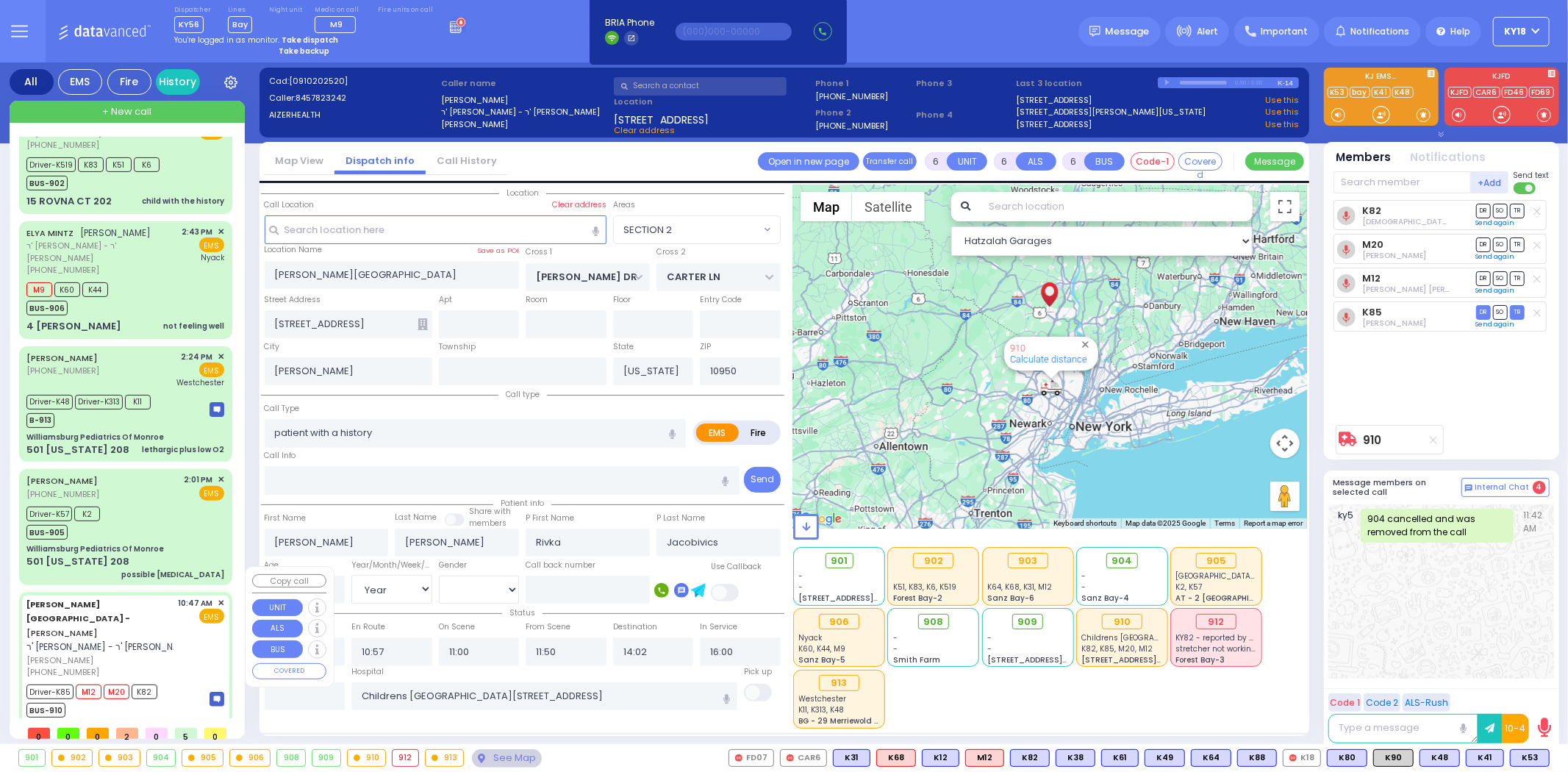
click at [122, 597] on div "[PERSON_NAME] Health Center - [PERSON_NAME] - ר' [PERSON_NAME]" at bounding box center [110, 625] width 168 height 57
select select
radio input "true"
select select "Year"
select select "[DEMOGRAPHIC_DATA]"
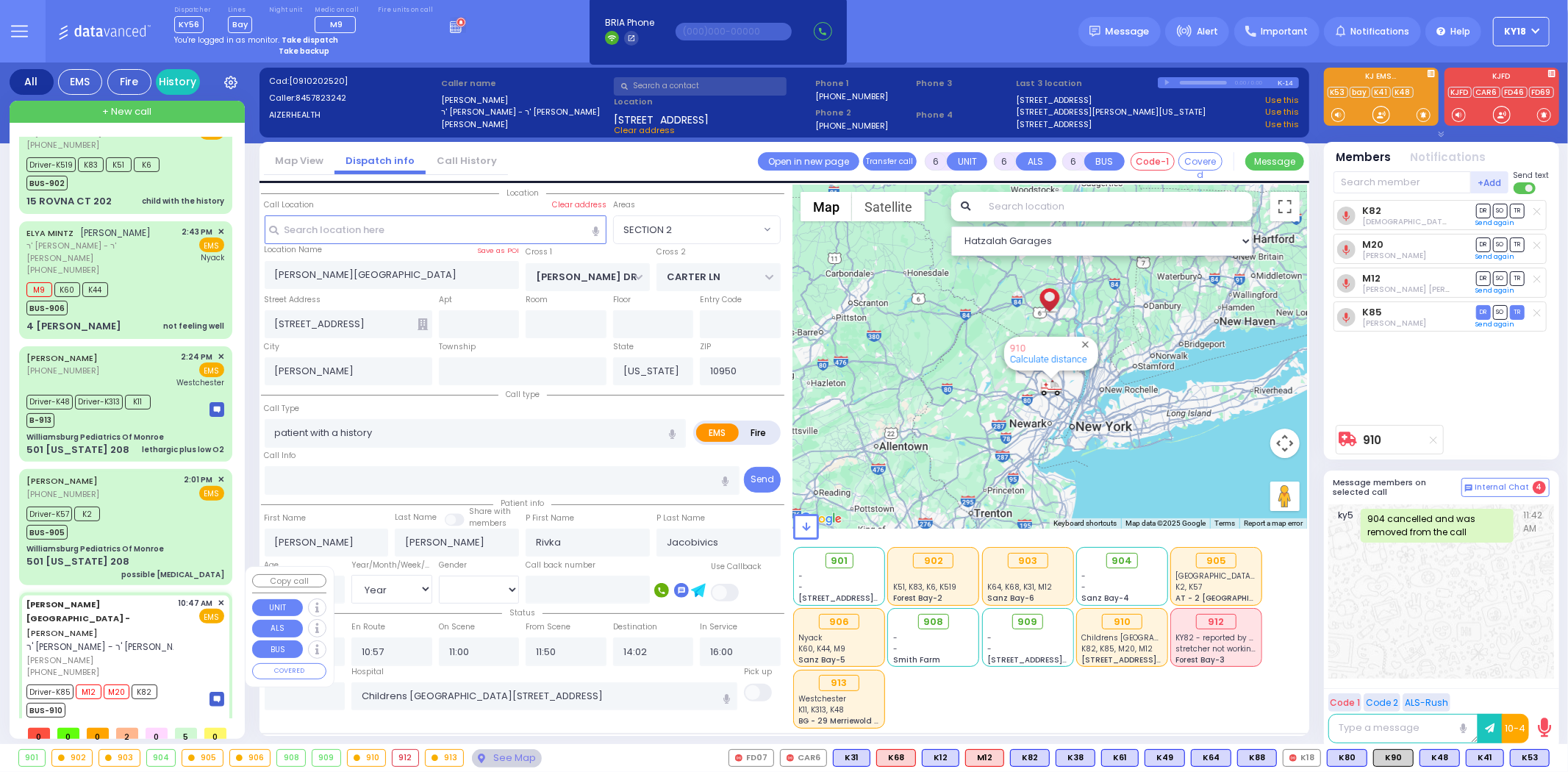
select select "SECTION 2"
select select "Hatzalah Garages"
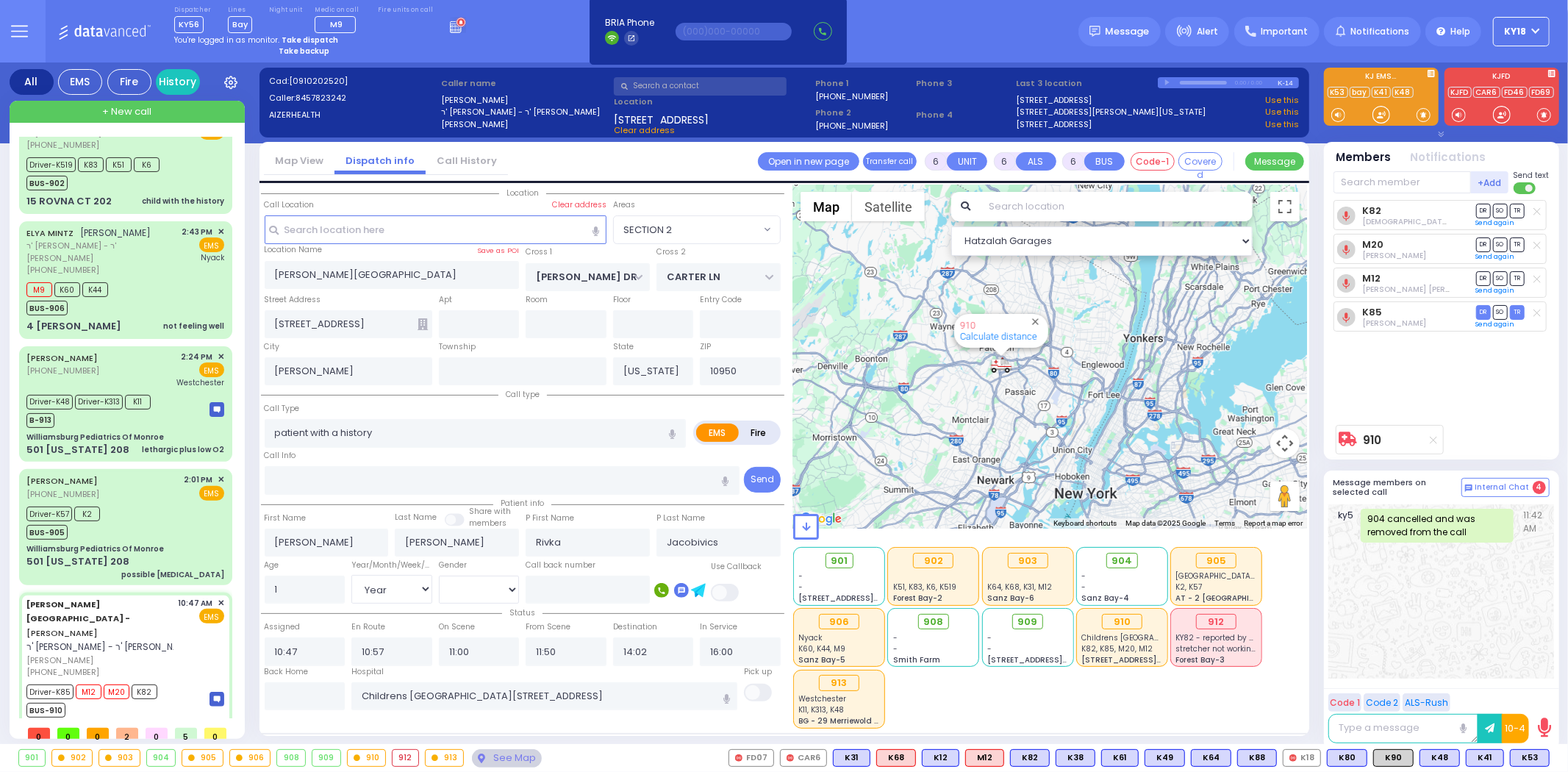
drag, startPoint x: 1015, startPoint y: 370, endPoint x: 998, endPoint y: 412, distance: 45.3
click at [998, 412] on div "910 Calculate distance" at bounding box center [1050, 357] width 514 height 344
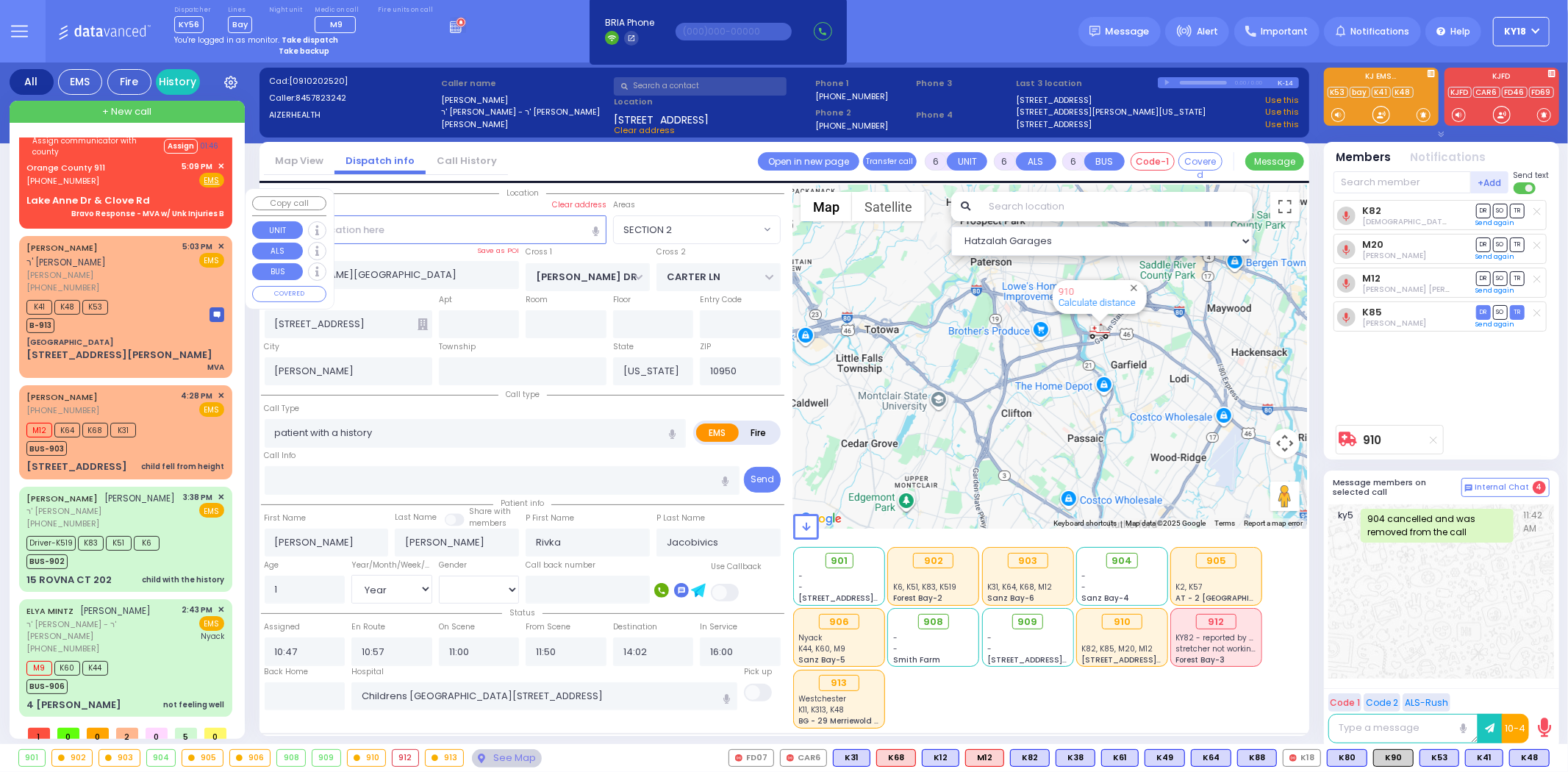
scroll to position [0, 0]
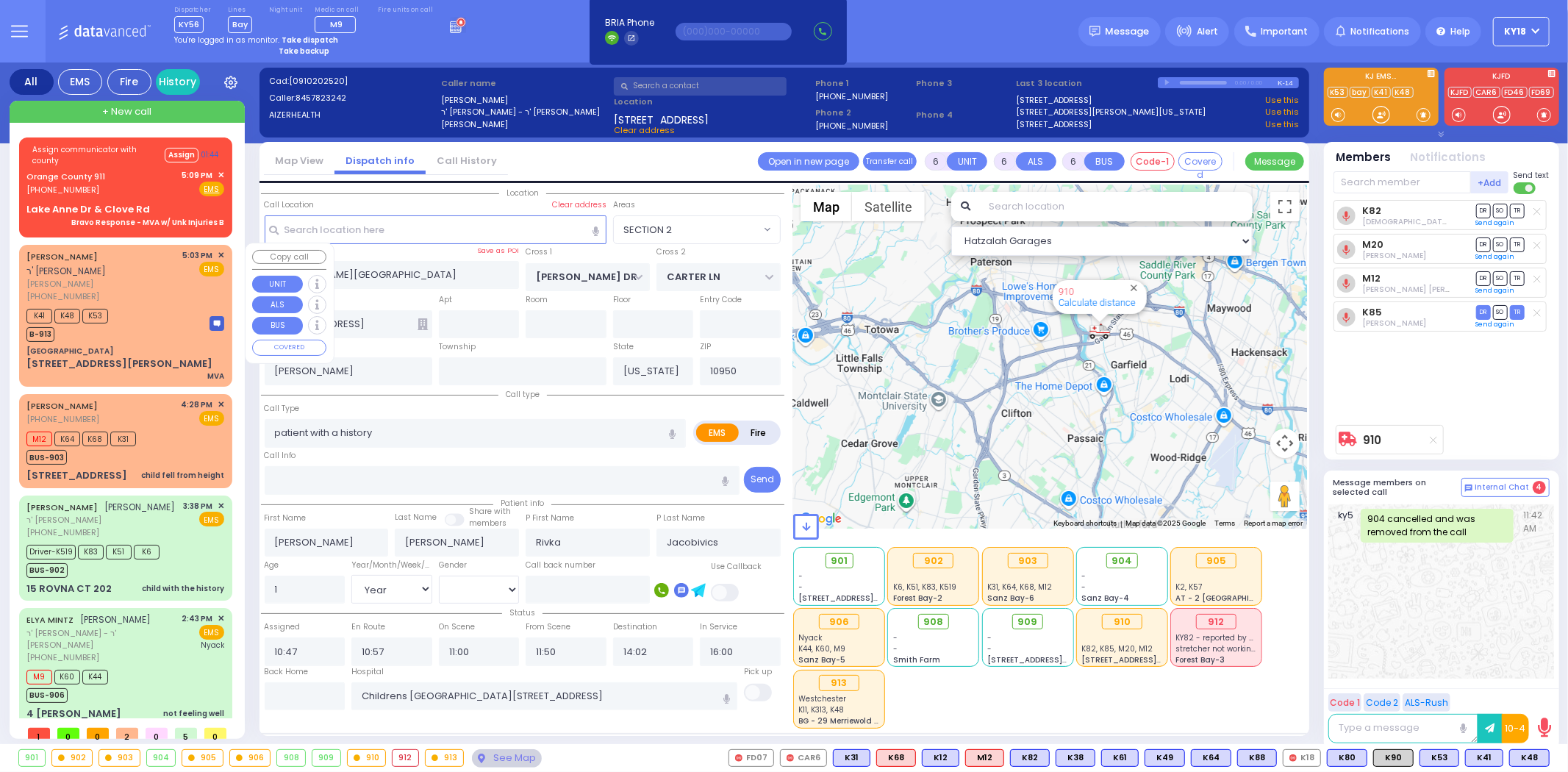
click at [174, 338] on div "K41 K48 K53 B-913" at bounding box center [126, 323] width 198 height 37
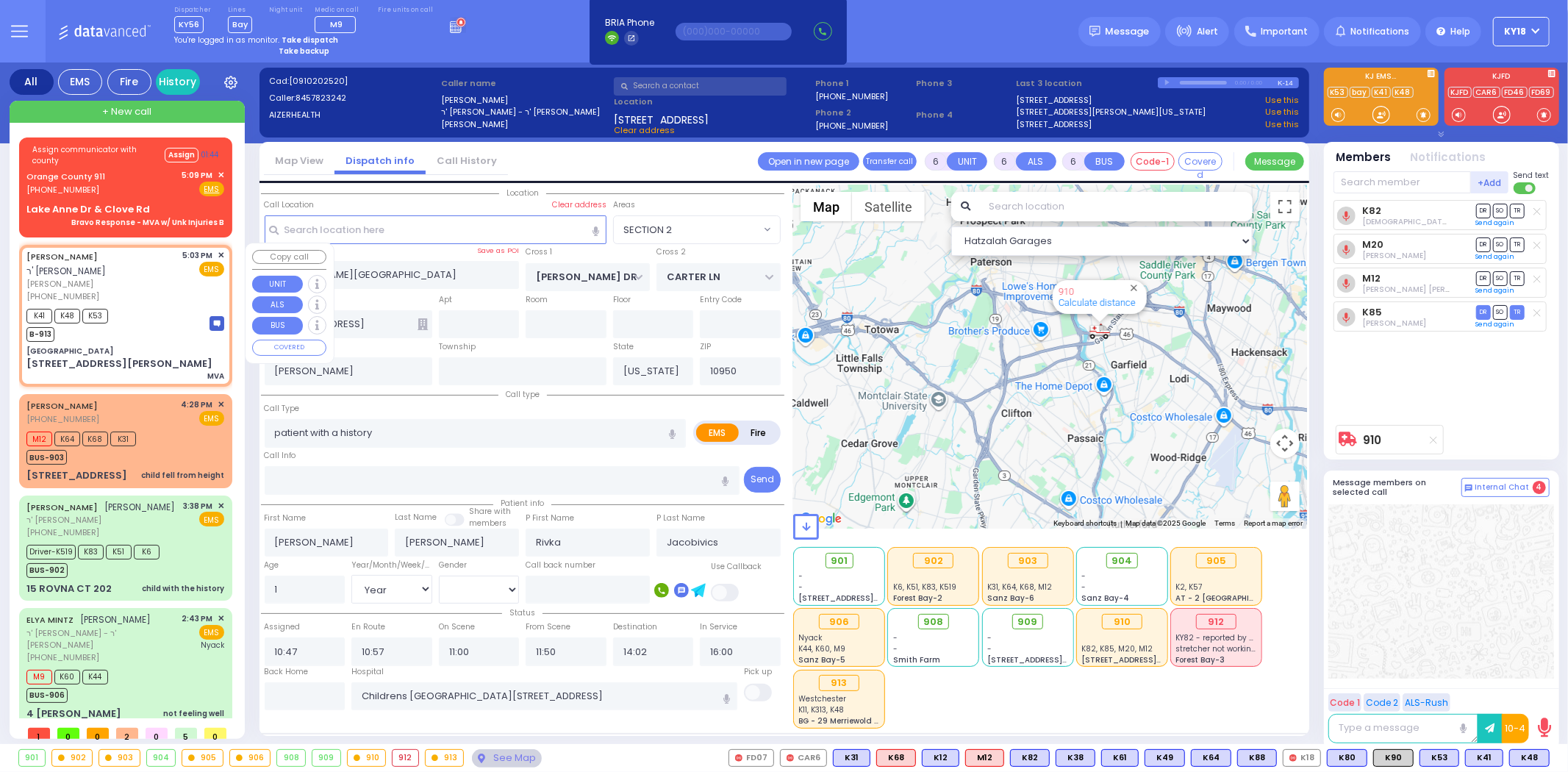
type input "4"
type input "1"
select select
type input "MVA"
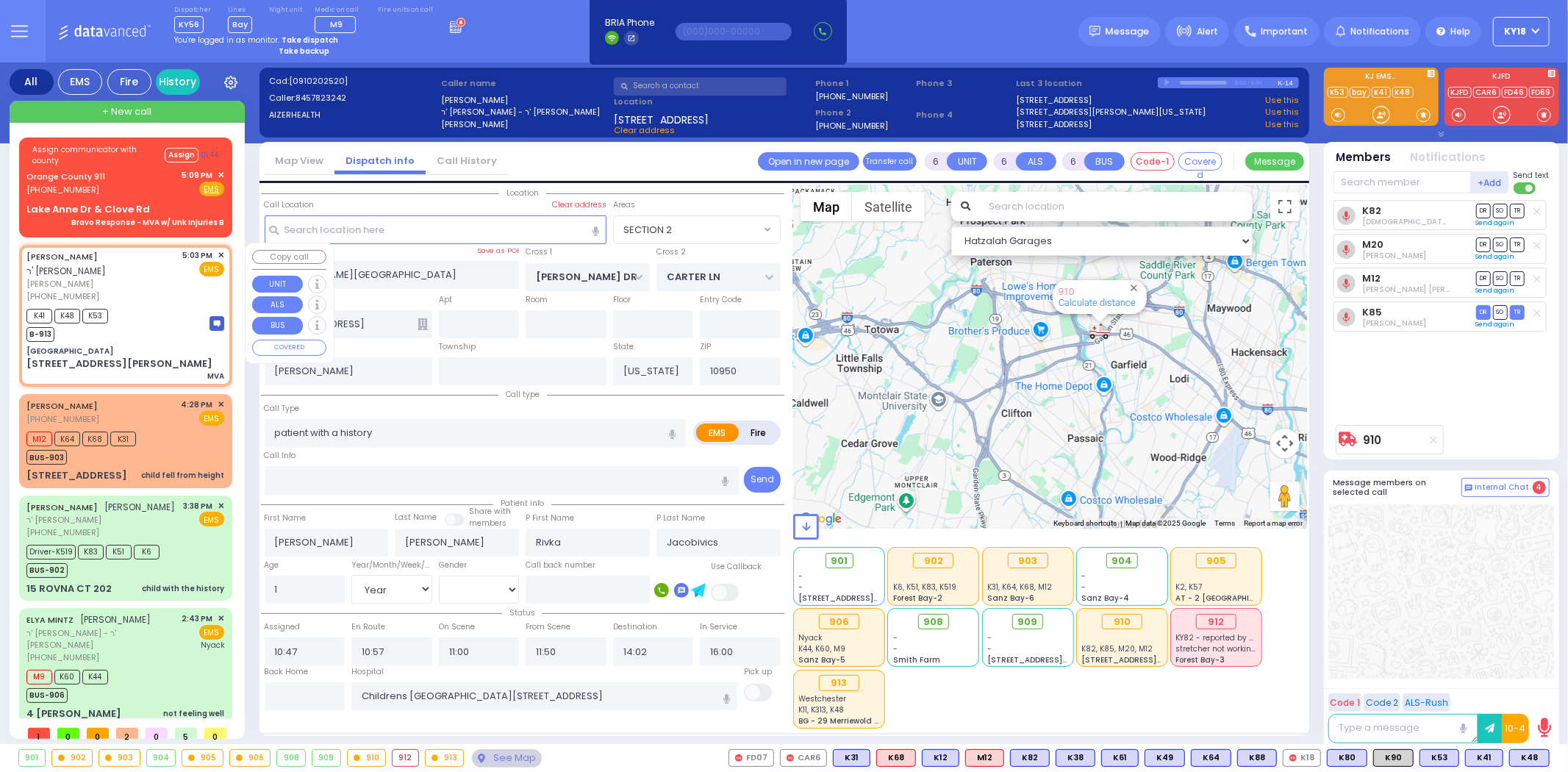
radio input "true"
type input "[PERSON_NAME]"
type input "OPENHEIM"
select select
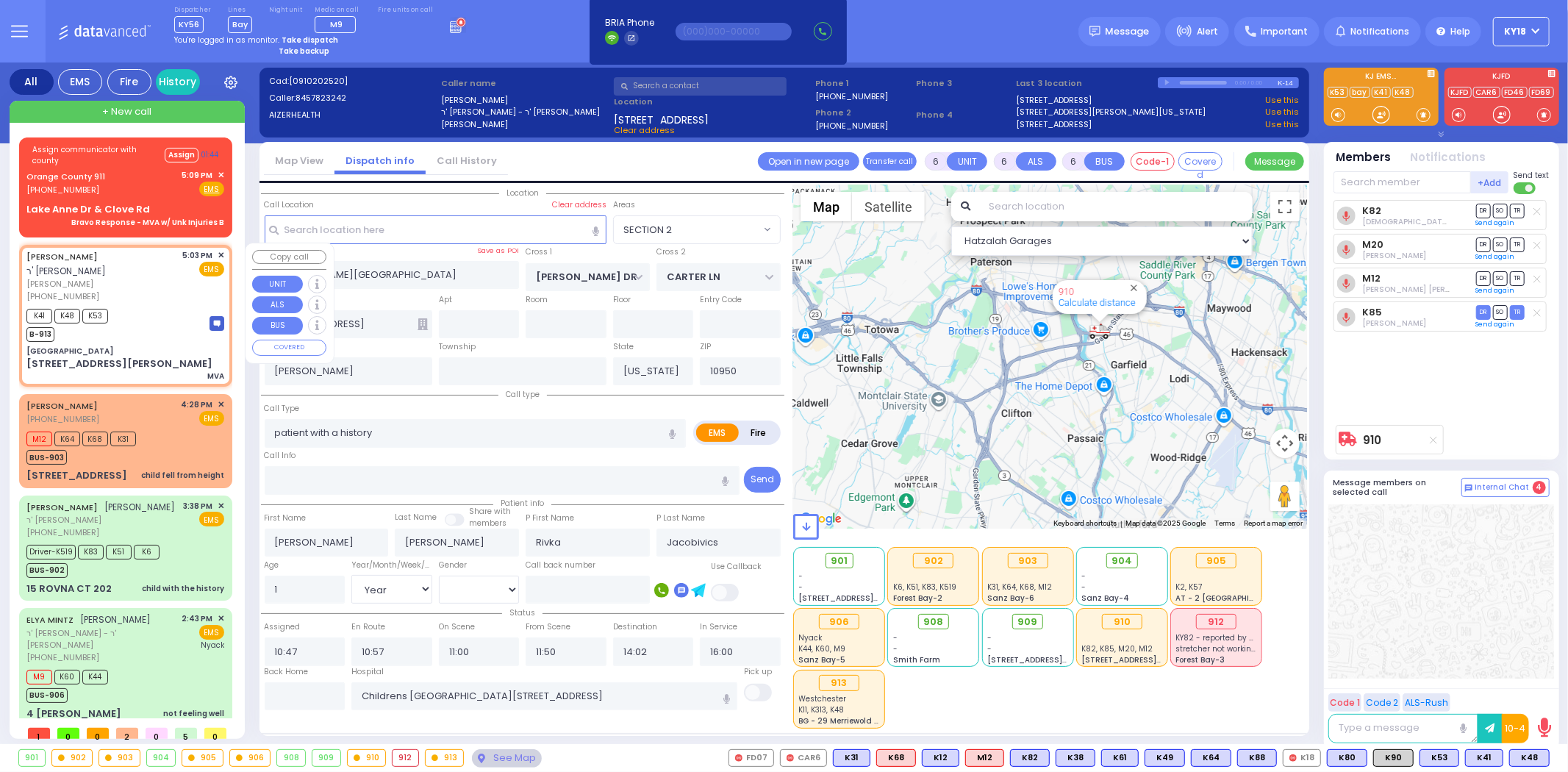
type input "17:03"
type input "17:06"
type input "[GEOGRAPHIC_DATA]"
type input "LAKE ANNE DR"
type input "STATE ROUTE 208"
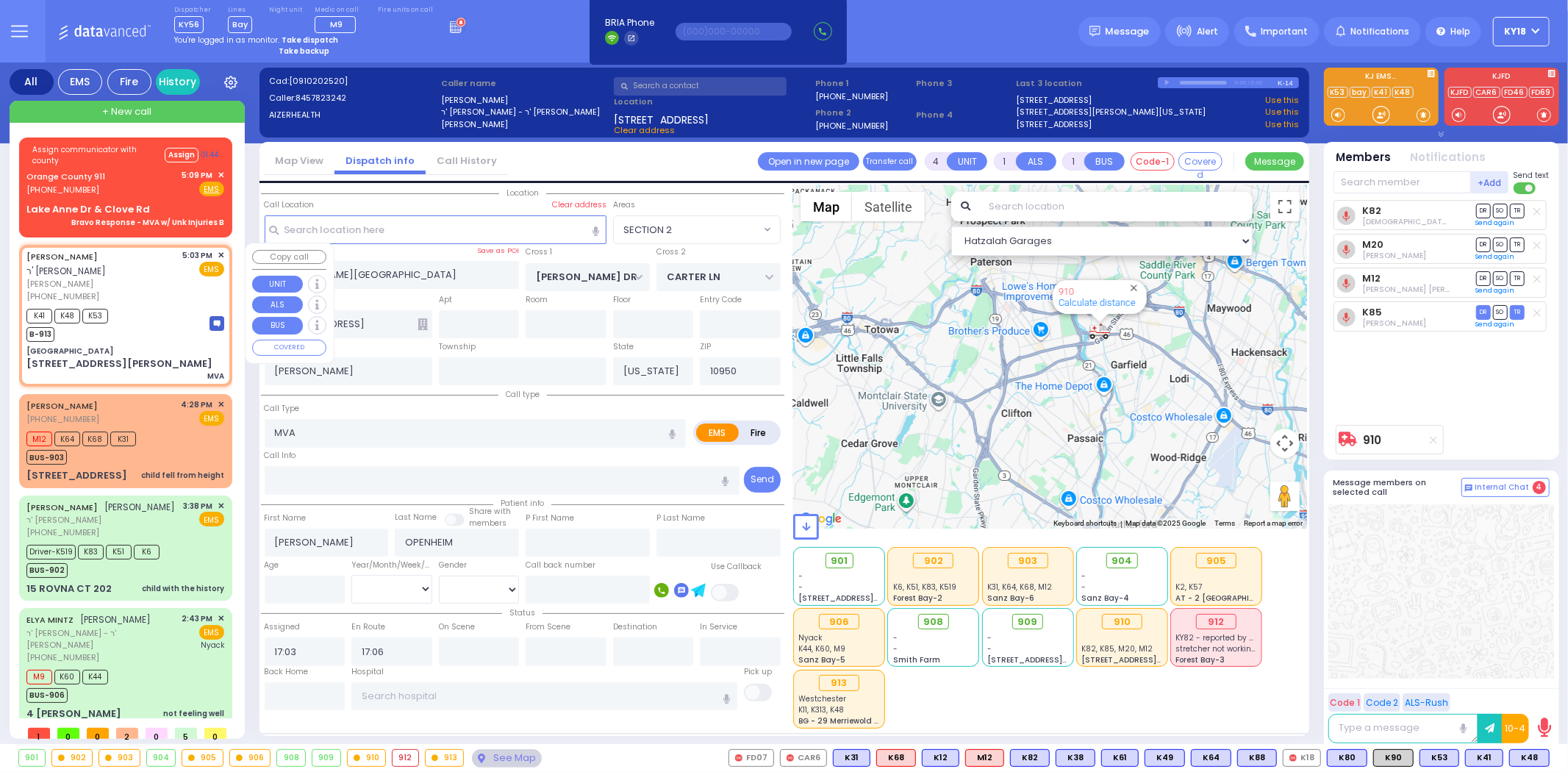
type input "[STREET_ADDRESS][PERSON_NAME]"
type input "Monroe"
select select "Hatzalah Garages"
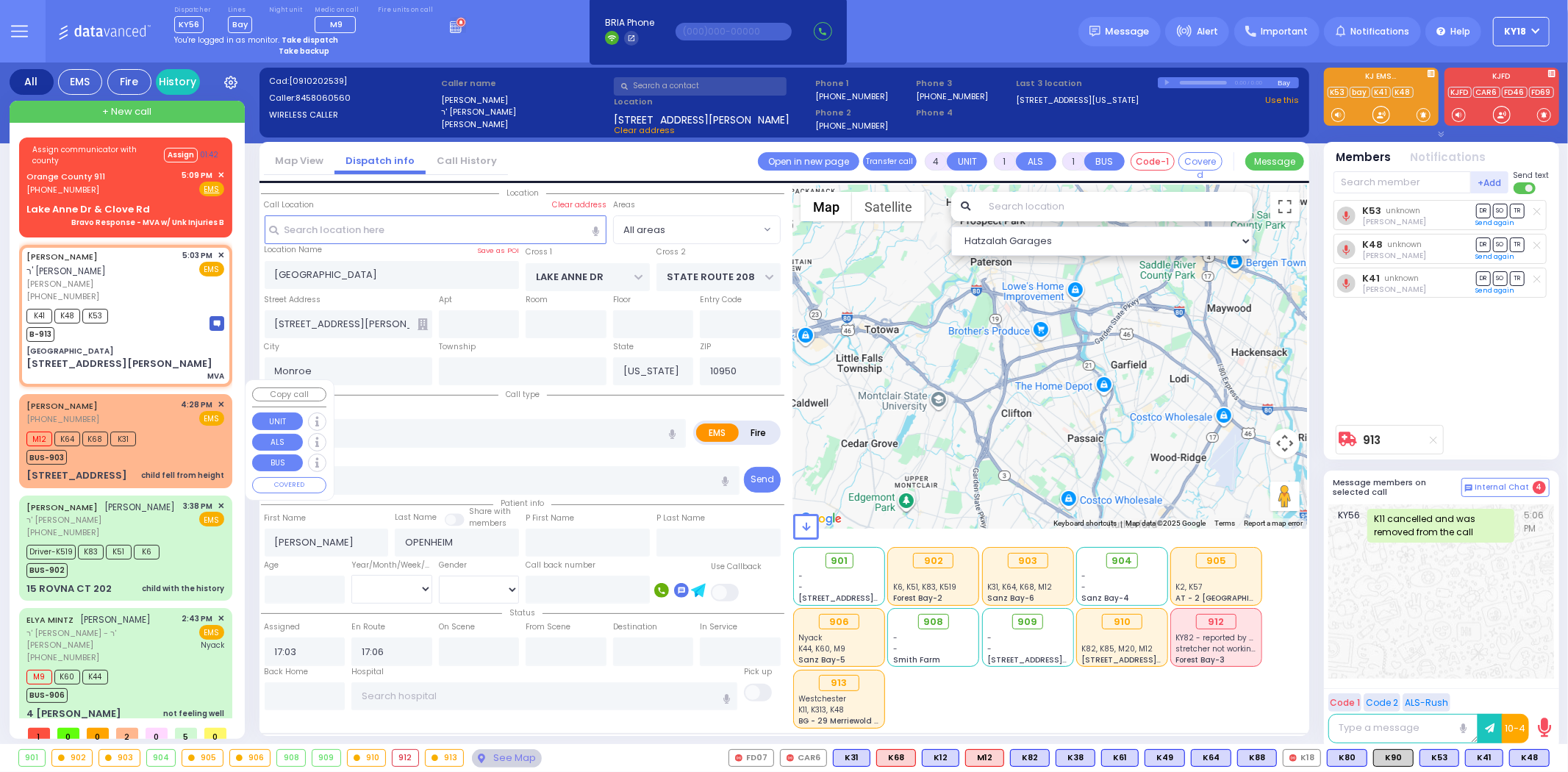
click at [184, 411] on div "EMS" at bounding box center [203, 418] width 43 height 14
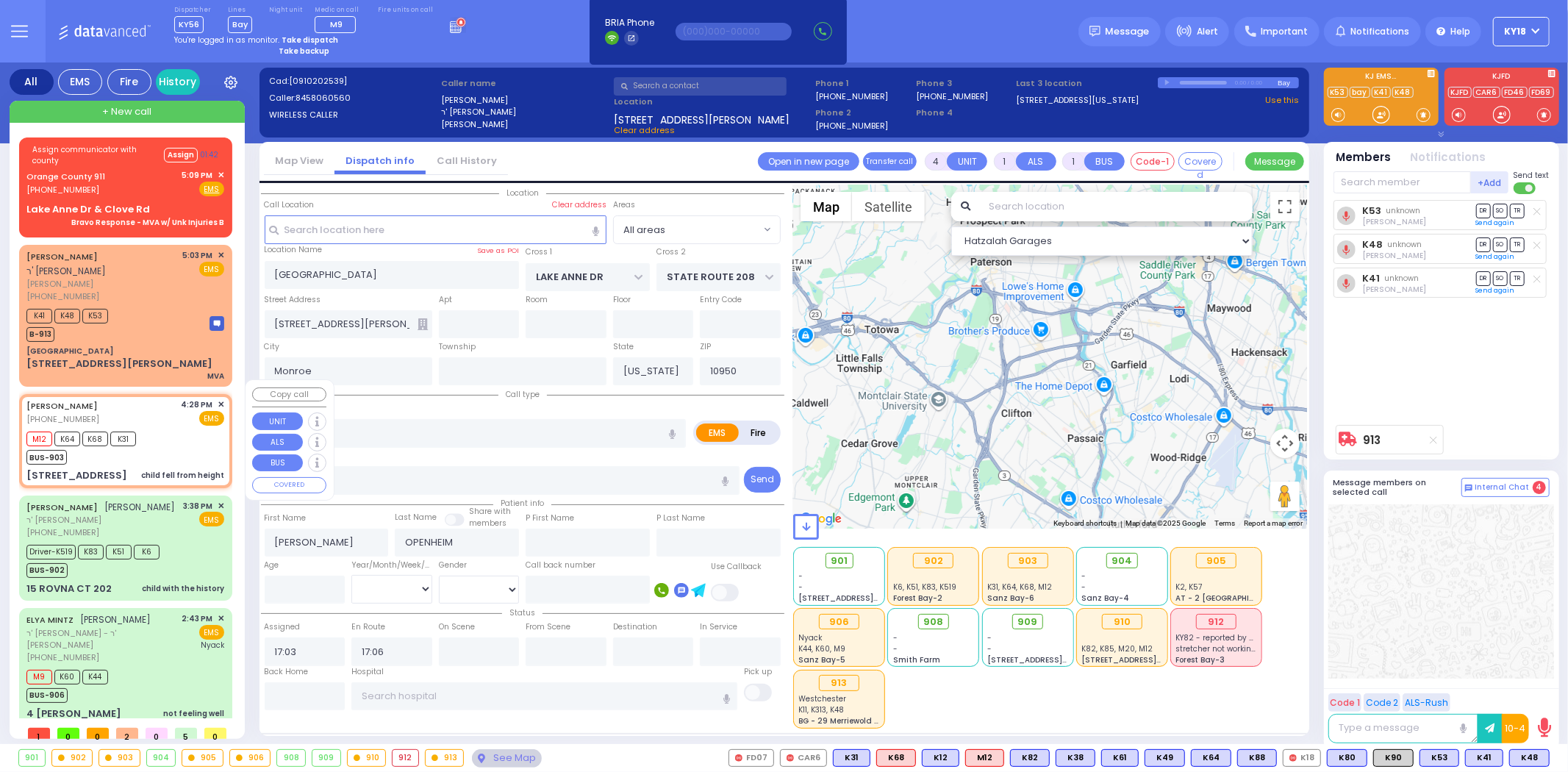
type input "6"
select select
type input "child fell from height"
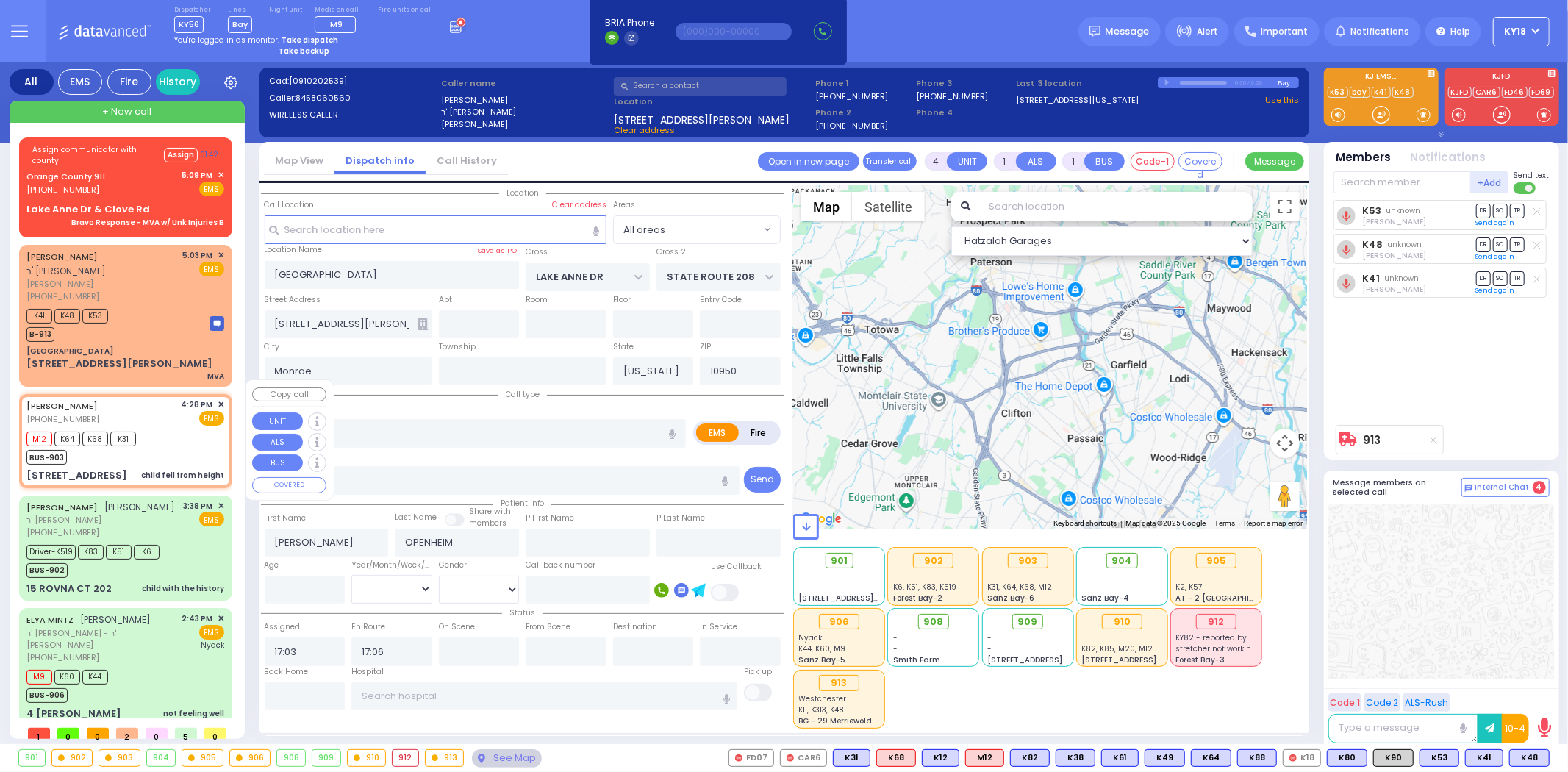
radio input "true"
type input "[PERSON_NAME]"
type input "Unknown"
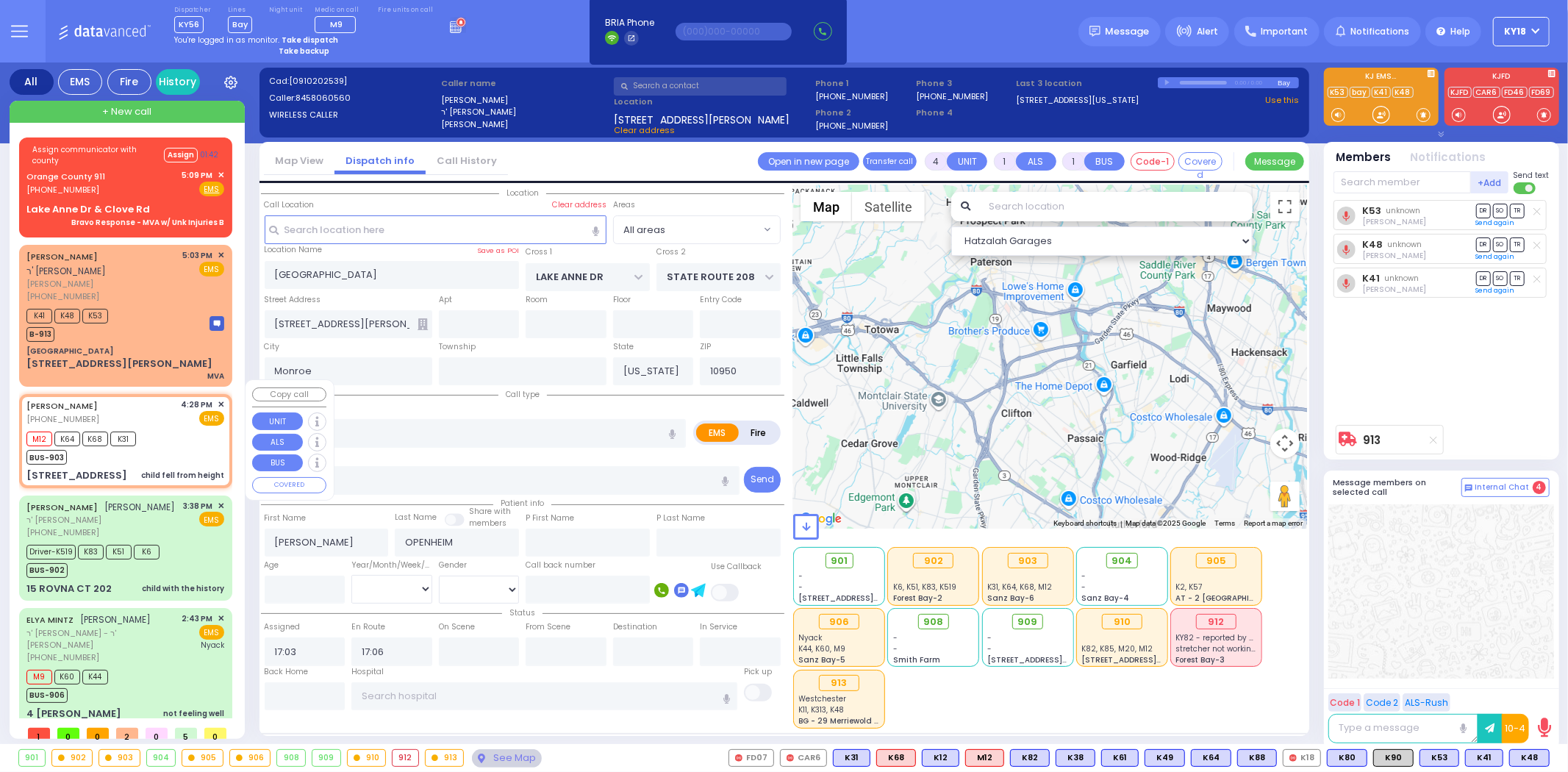
select select "Year"
type input "16:28"
type input "16:29"
type input "FOREST RD"
type input "1 STRELISK CT"
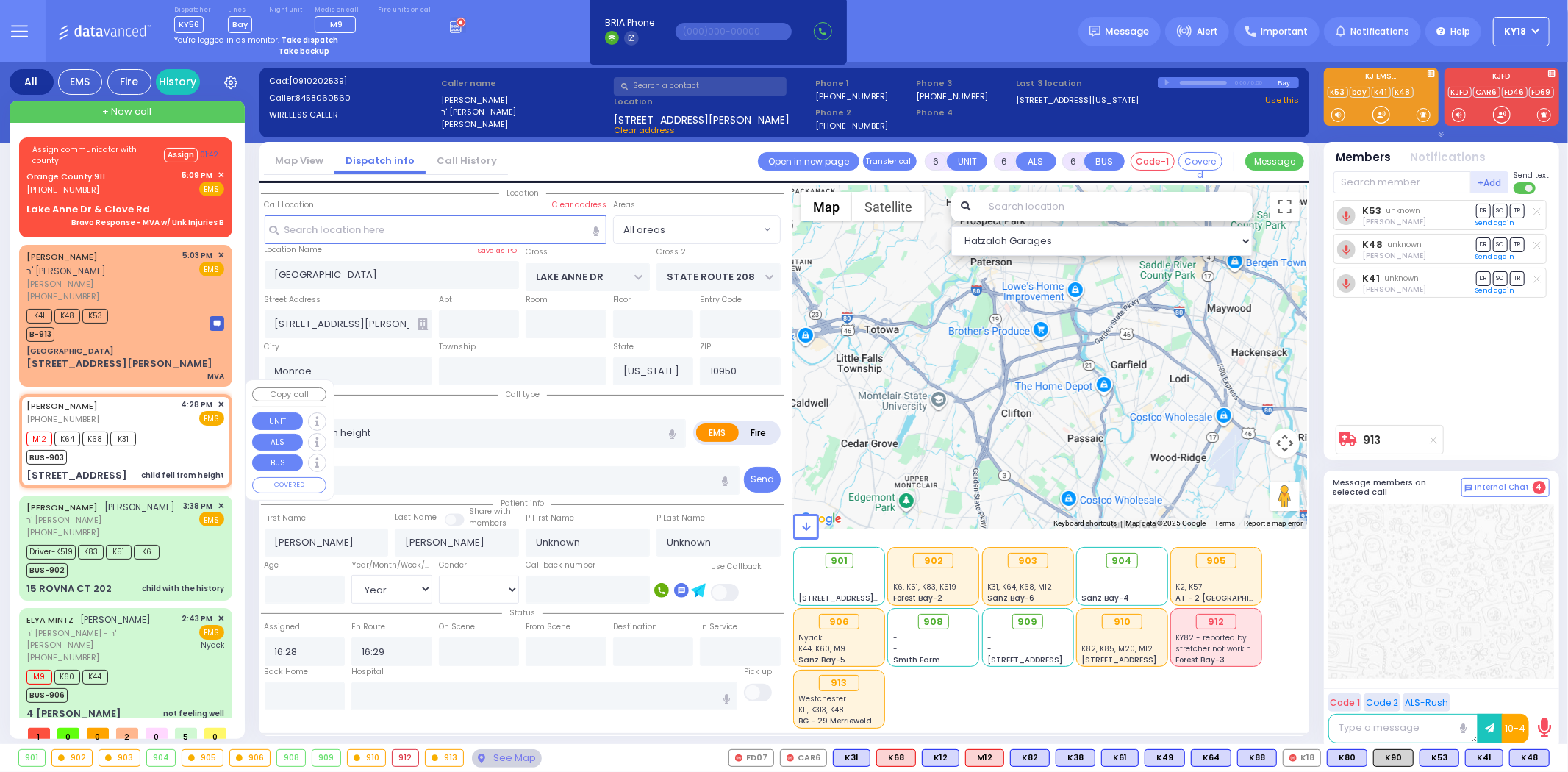
type input "101"
type input "[PERSON_NAME]"
select select "MONROE"
select select "Hatzalah Garages"
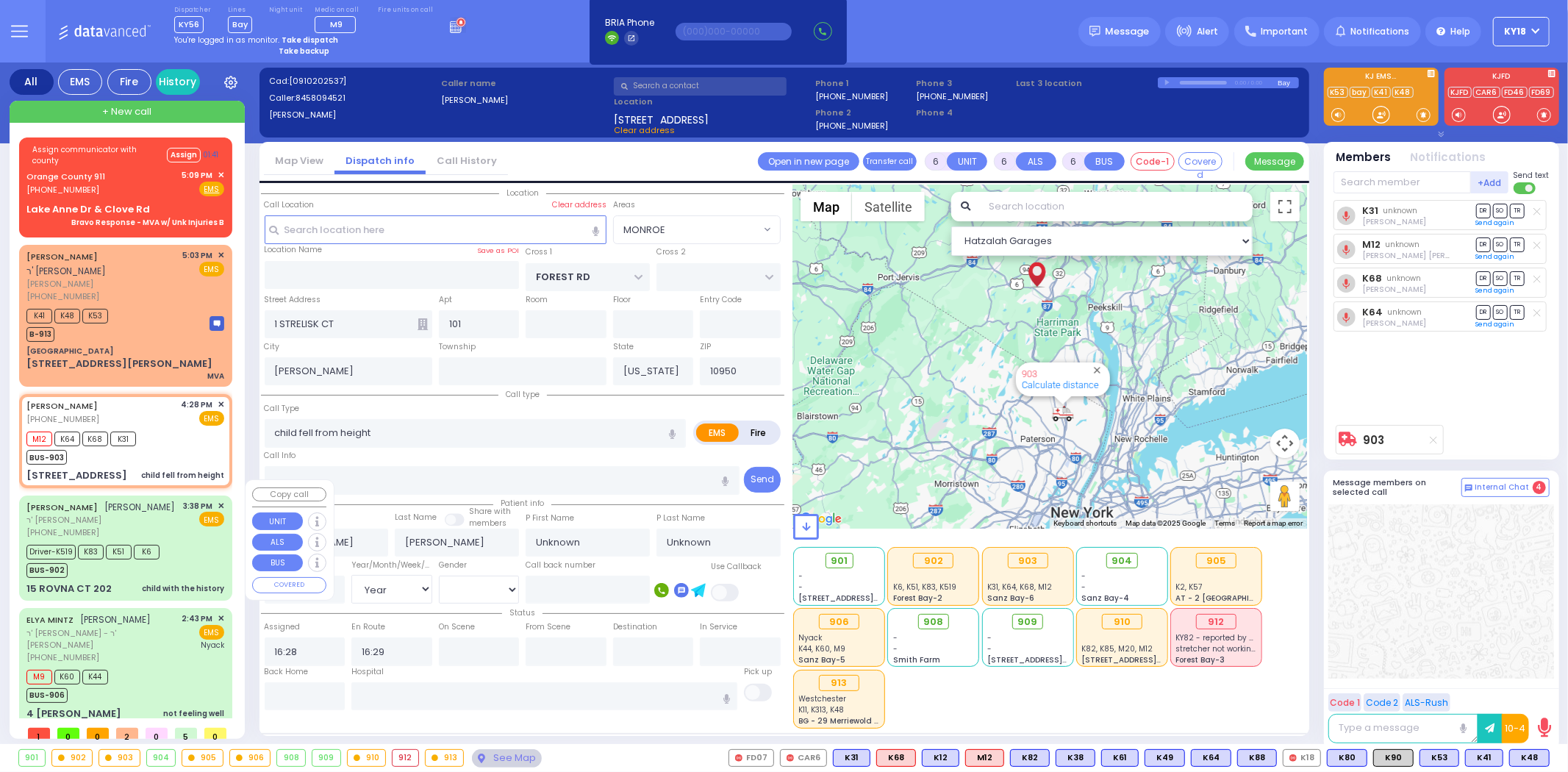
click at [184, 513] on div "3:38 PM ✕ EMS" at bounding box center [204, 519] width 41 height 39
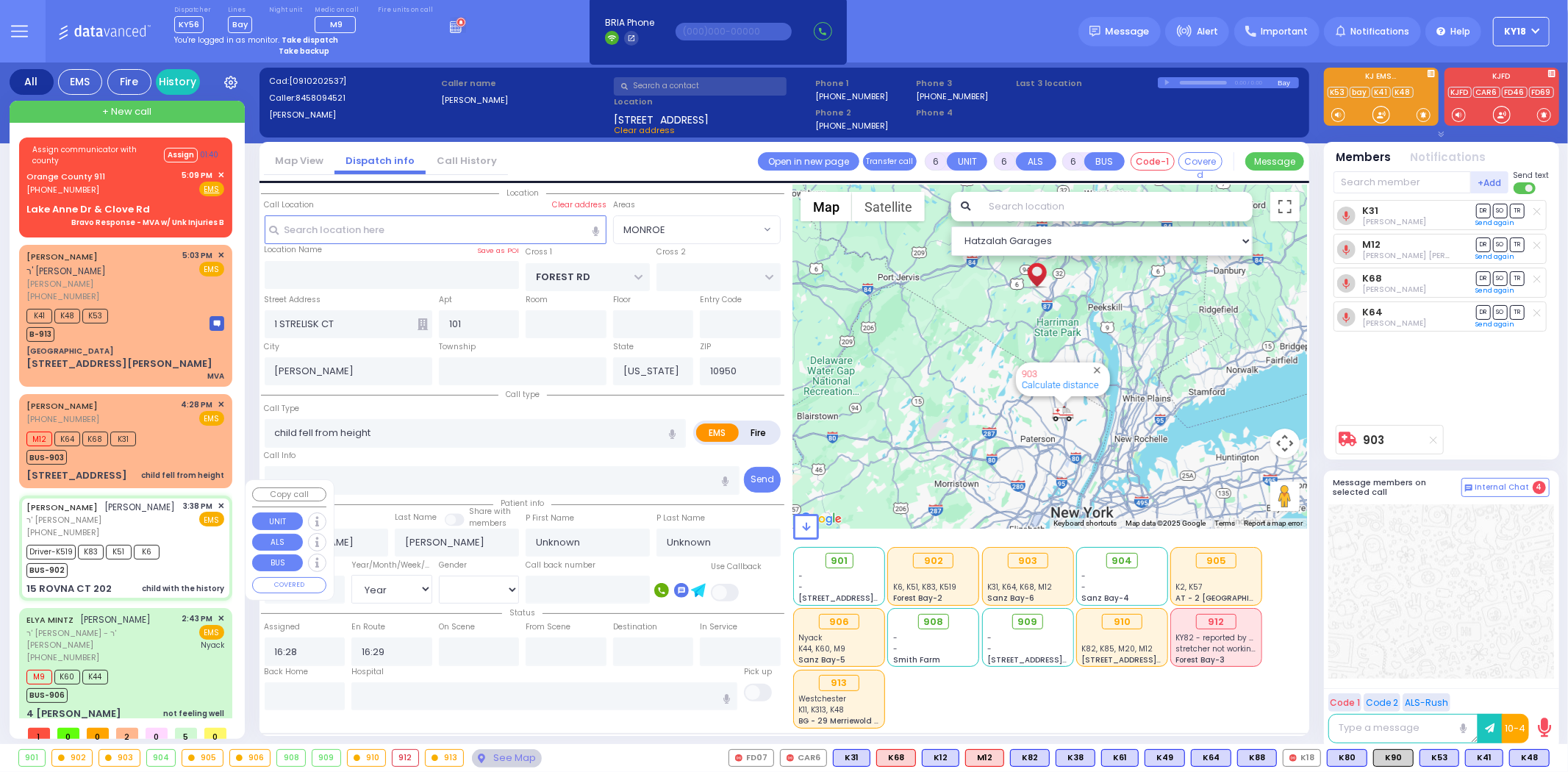
select select
type input "child with the history"
radio input "true"
type input "[PERSON_NAME]"
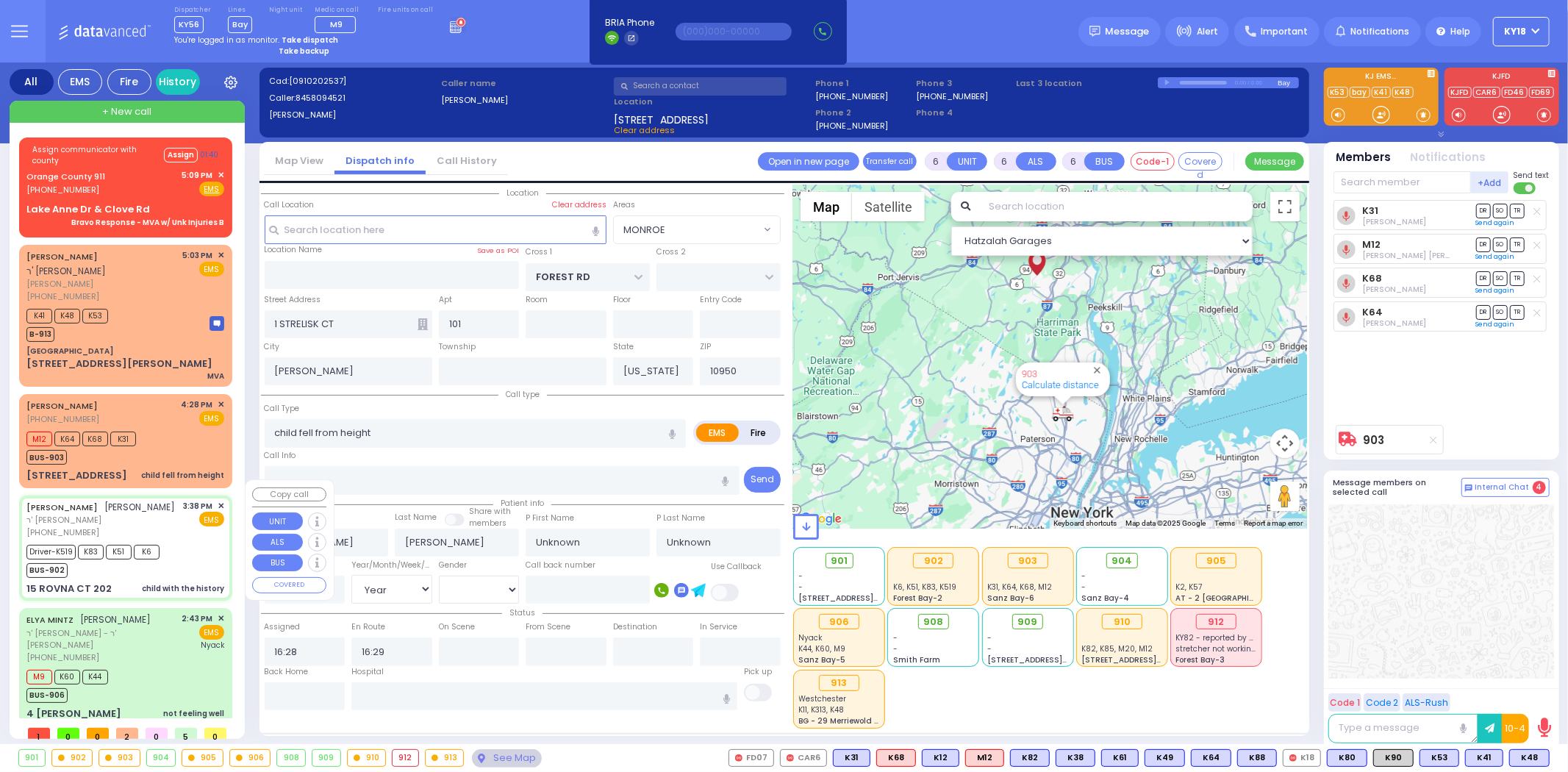
type input "Yikseiel"
type input "[PERSON_NAME]"
type input "1"
select select "Year"
select select "[DEMOGRAPHIC_DATA]"
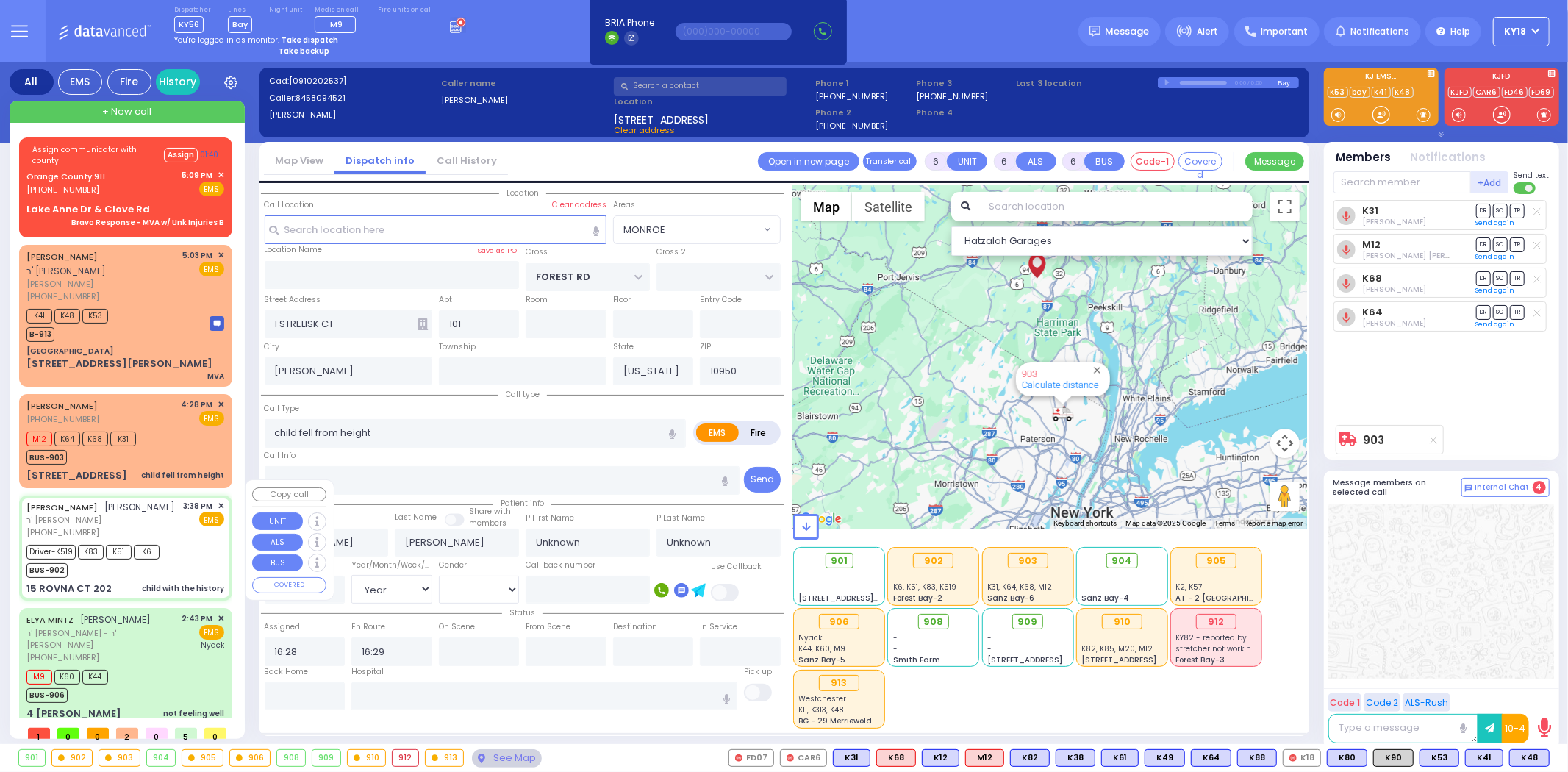
type input "15:38"
type input "15:43"
type input "15:46"
type input "15:50"
type input "16:22"
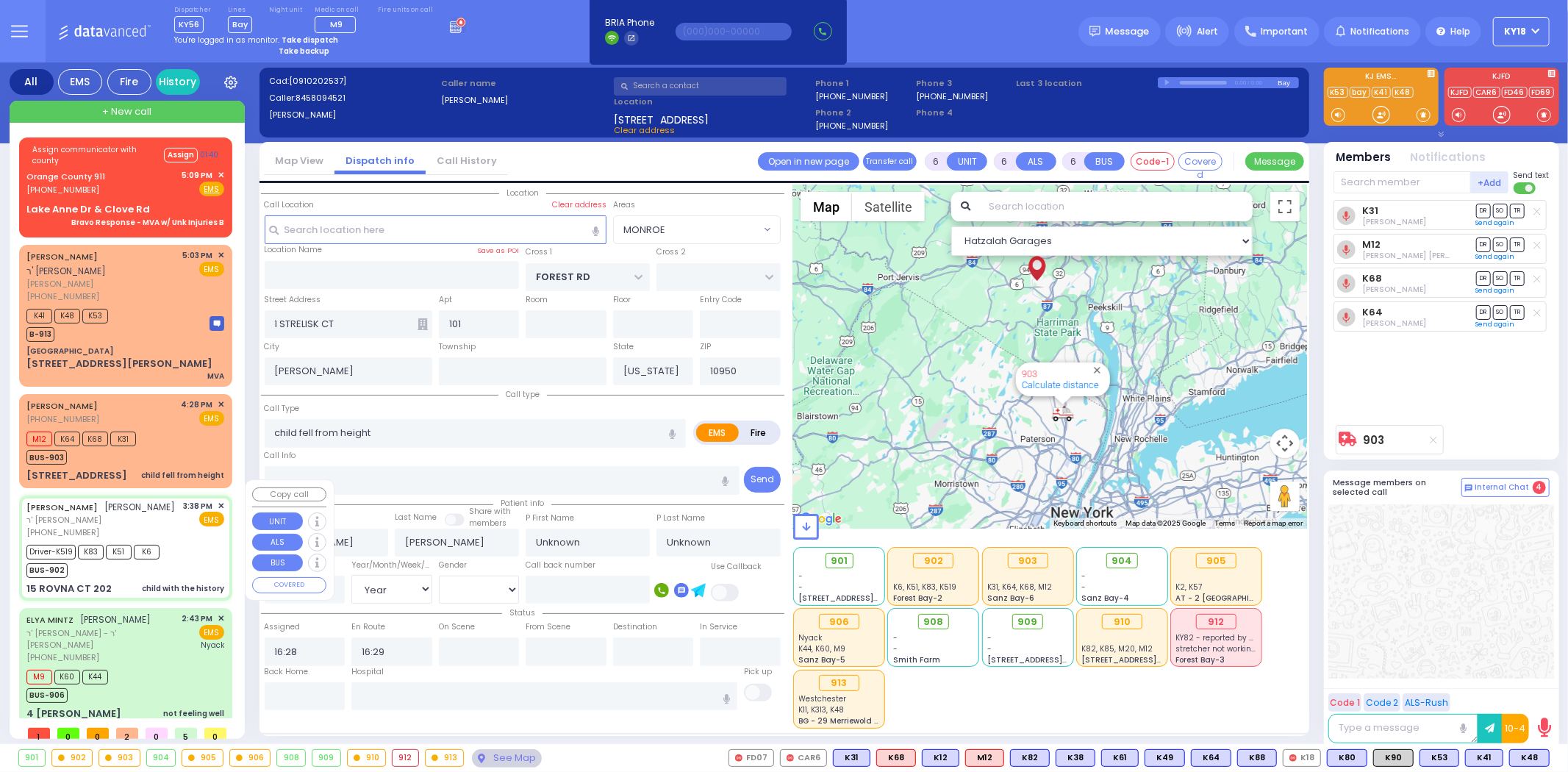
type input "16:35"
type input "[US_STATE][GEOGRAPHIC_DATA] [PERSON_NAME][GEOGRAPHIC_DATA] [STREET_ADDRESS][US_…"
type input "CHEVRON RD"
type input "[GEOGRAPHIC_DATA]"
type input "15 ROVNA CT"
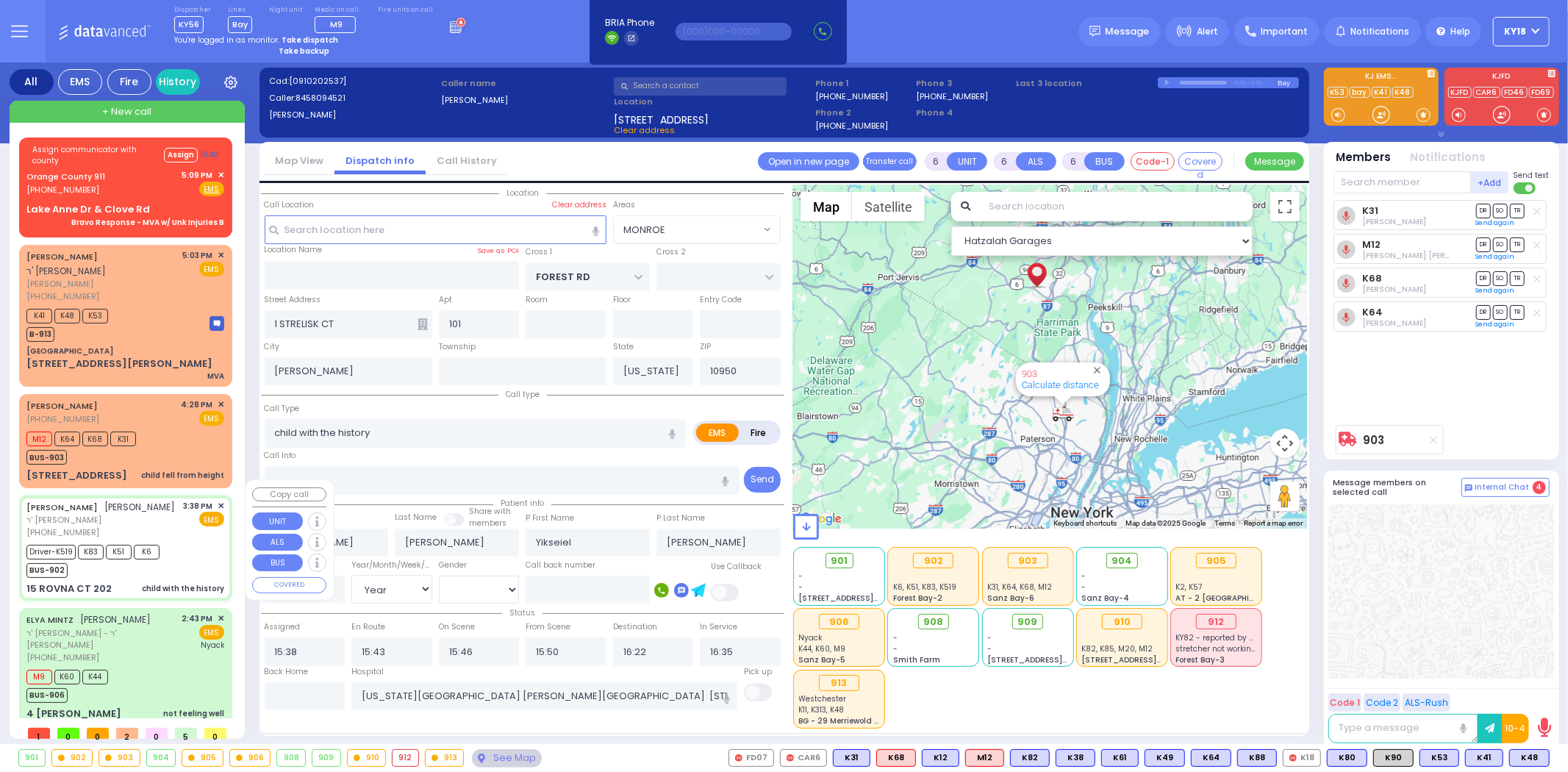
type input "202"
type input "Monroe"
select select "SECTION 5"
select select "Hatzalah Garages"
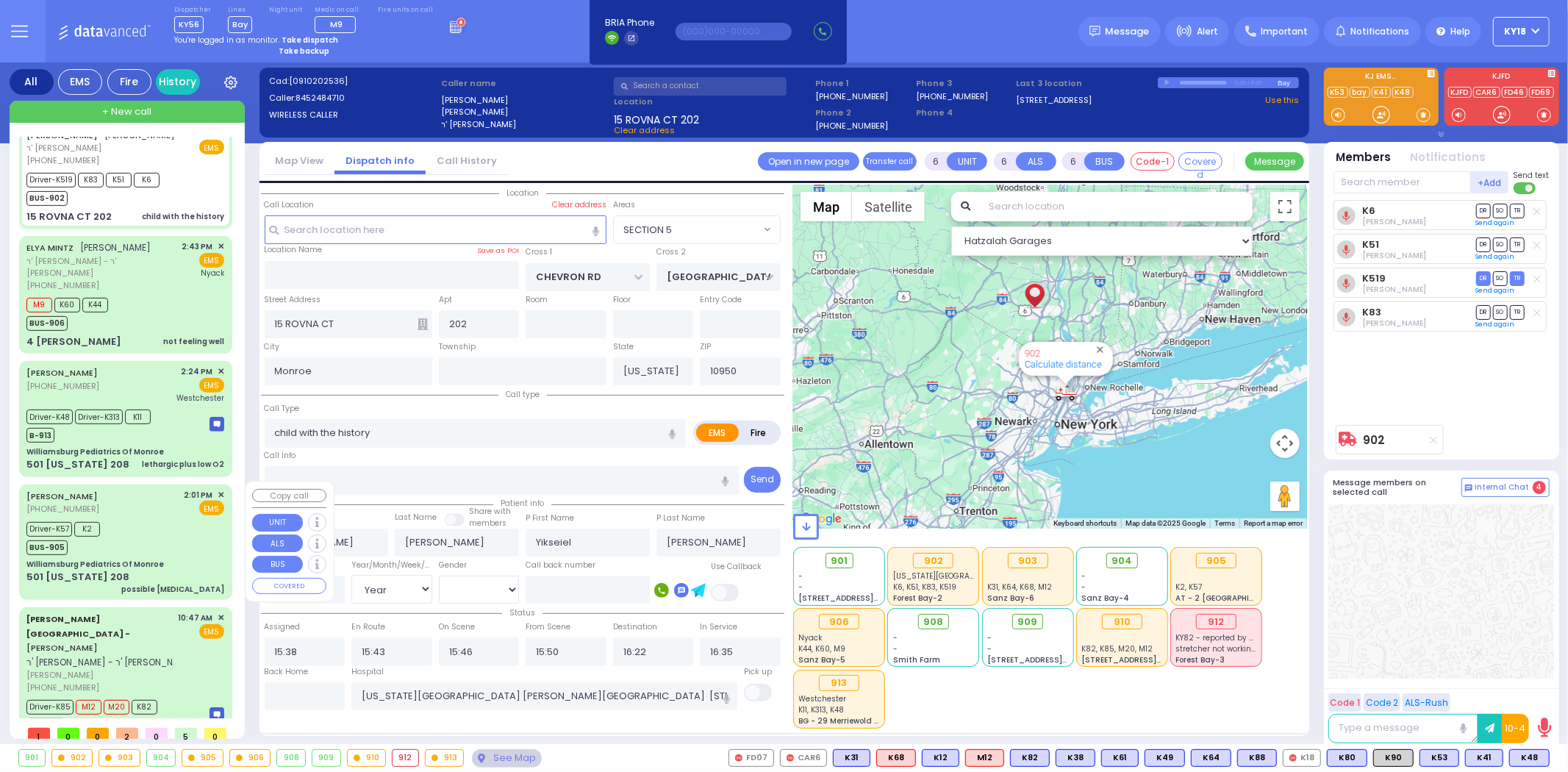
scroll to position [385, 0]
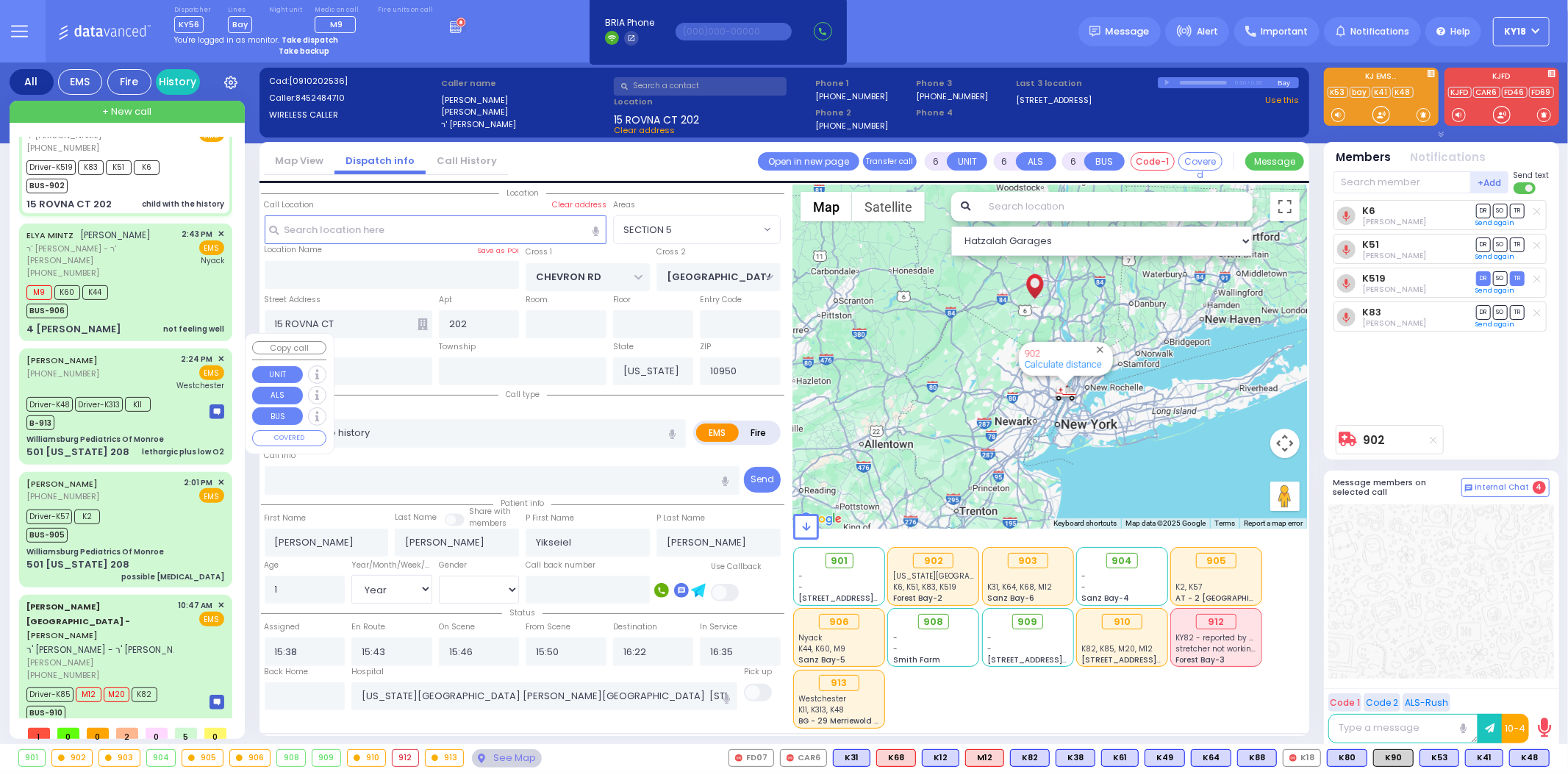
click at [165, 434] on div "Williamsburg Pediatrics Of Monroe" at bounding box center [126, 439] width 198 height 11
select select
type input "lethargic plus low O2"
radio input "true"
type input "Chany"
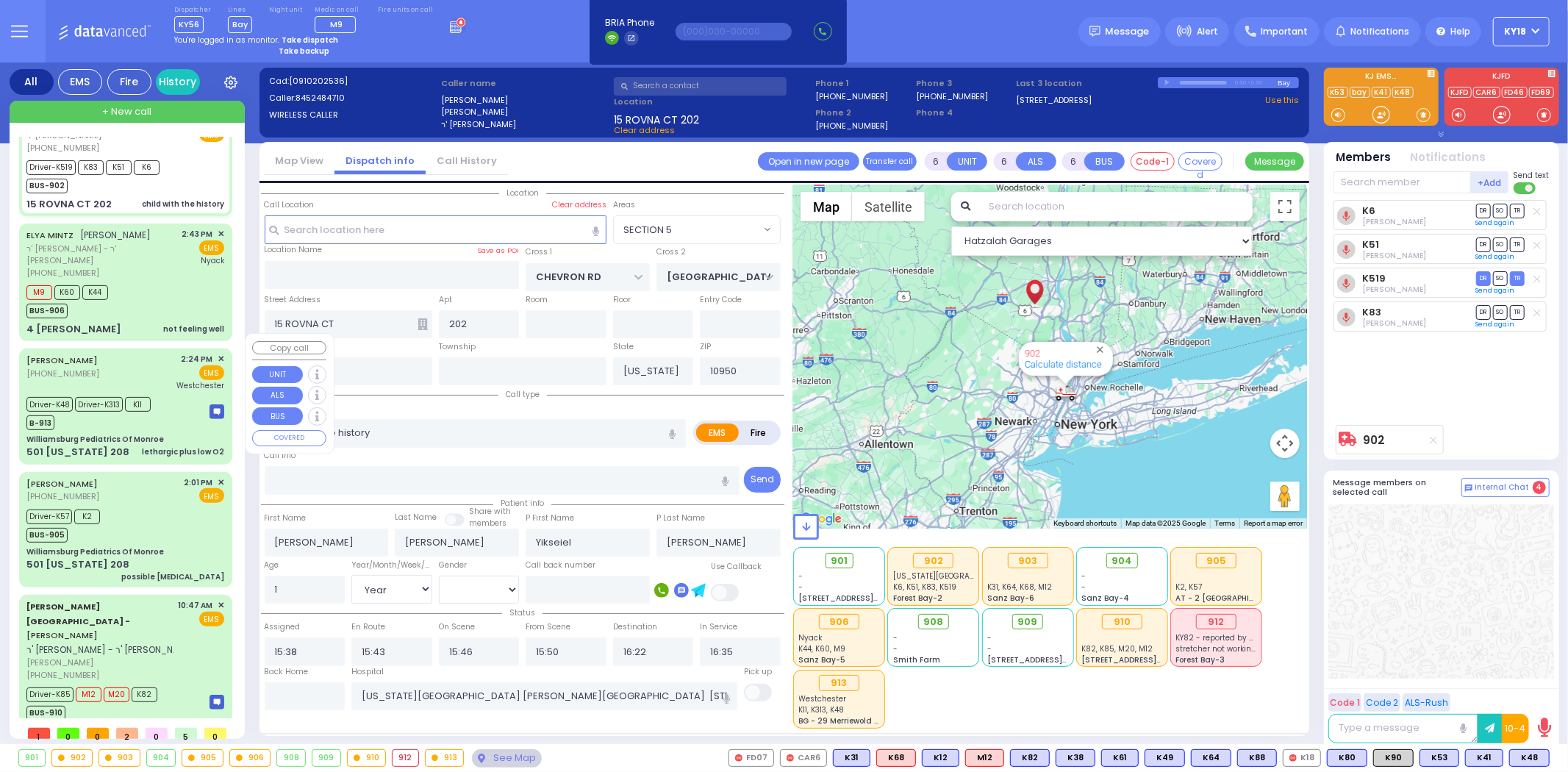
type input "[PERSON_NAME]"
type input "10"
select select "Month"
select select "[DEMOGRAPHIC_DATA]"
type input "14:24"
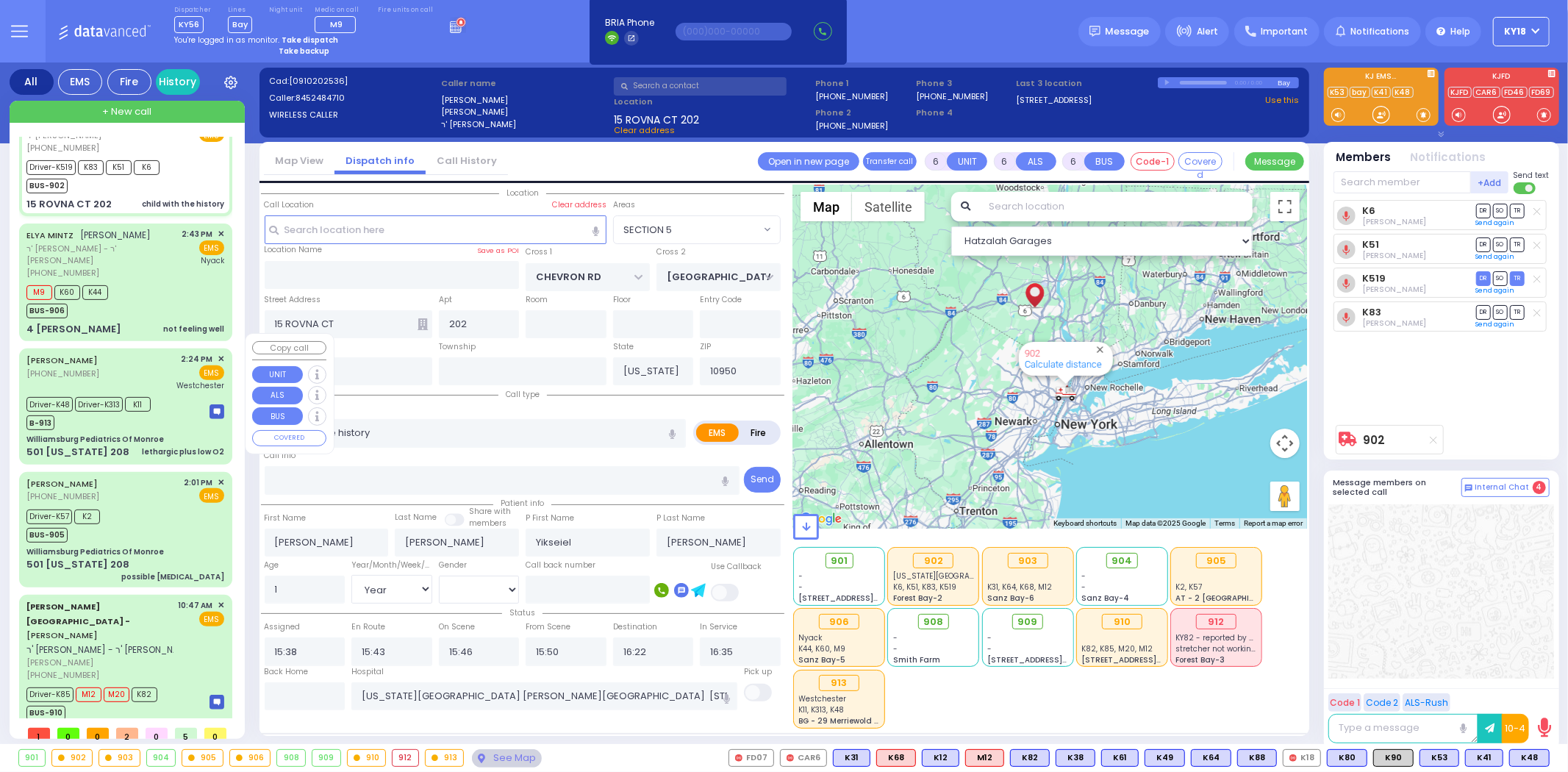
type input "14:27"
type input "14:32"
type input "14:41"
type input "15:35"
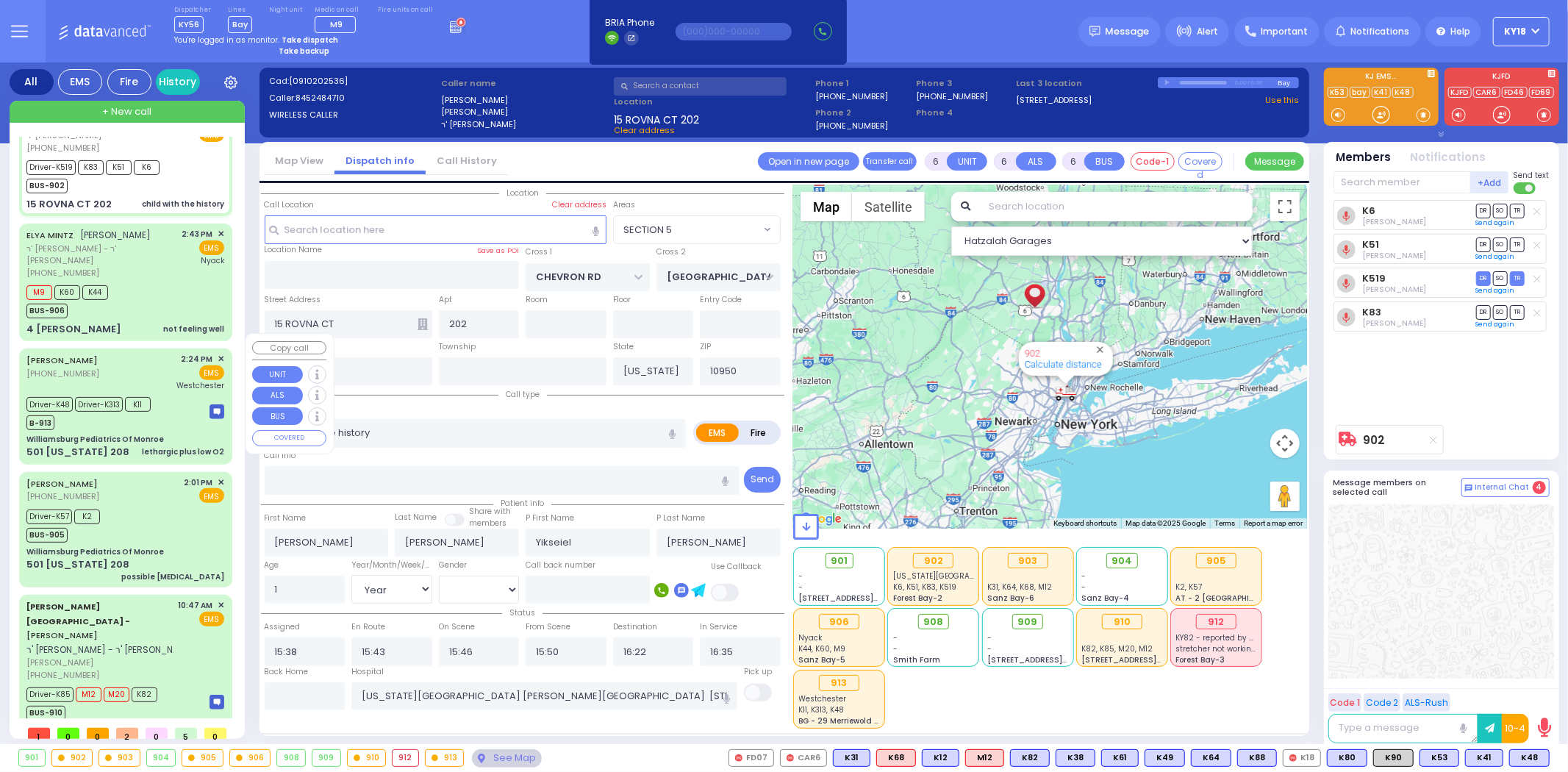
type input "[GEOGRAPHIC_DATA]-[PERSON_NAME][GEOGRAPHIC_DATA]"
select select "Hatzalah Garages"
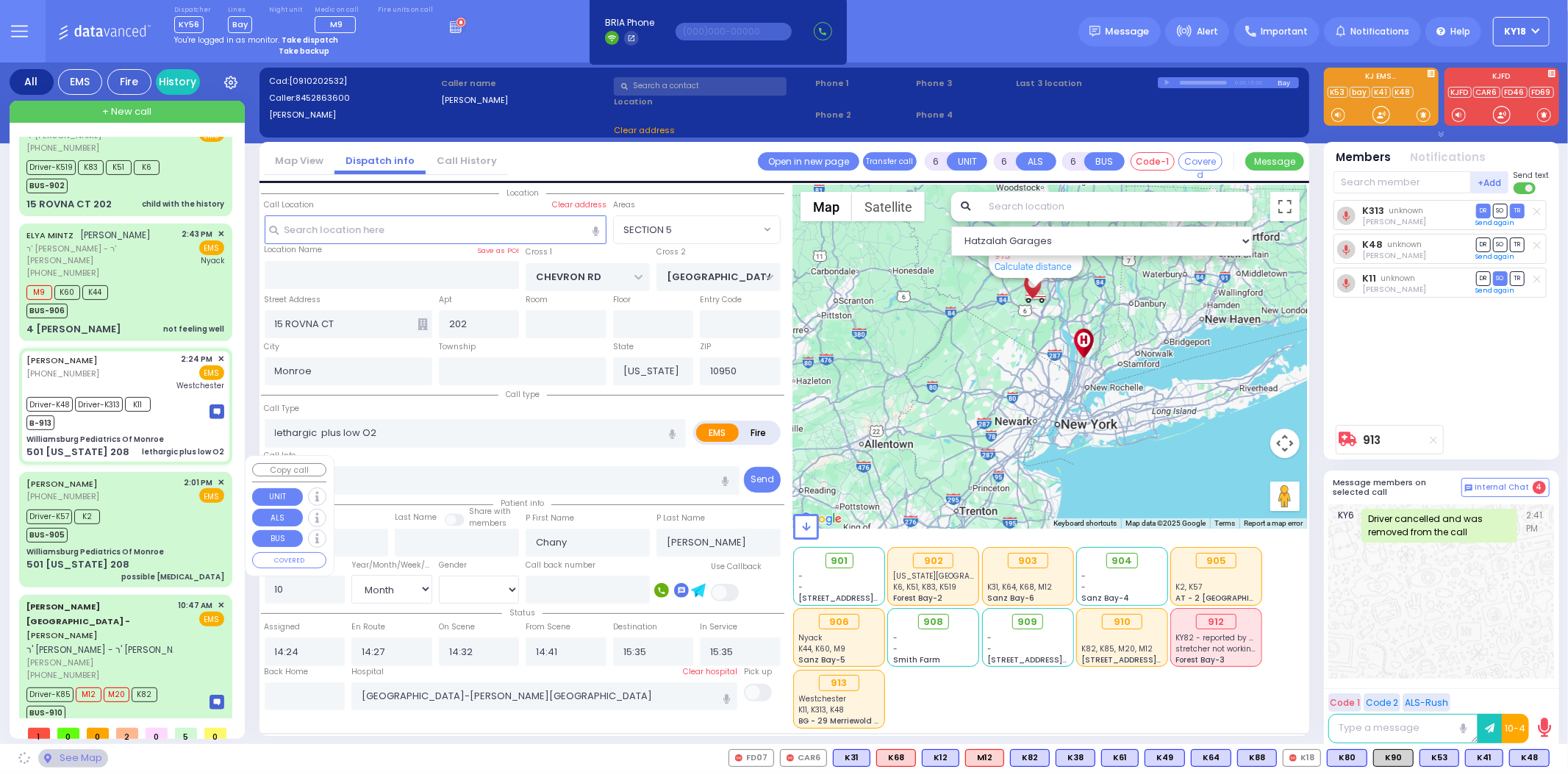
type input "Williamsburg Pediatrics Of Monroe"
type input "US-6 WEST"
type input "US-6 EAST"
type input "501 [US_STATE] 208"
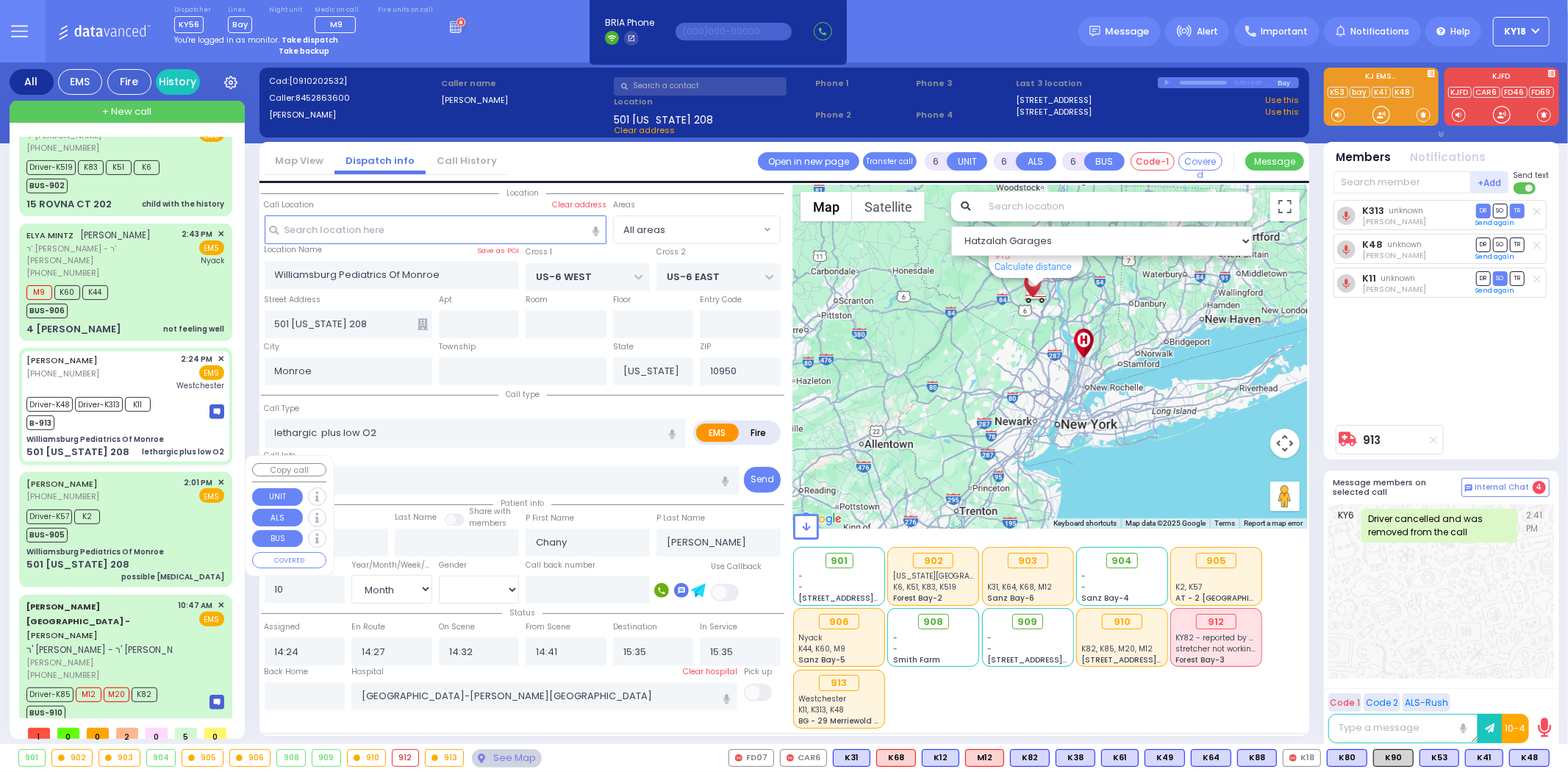
click at [189, 508] on div "Driver-K57 K2 BUS-905" at bounding box center [126, 524] width 198 height 37
select select
type input "possible [MEDICAL_DATA]"
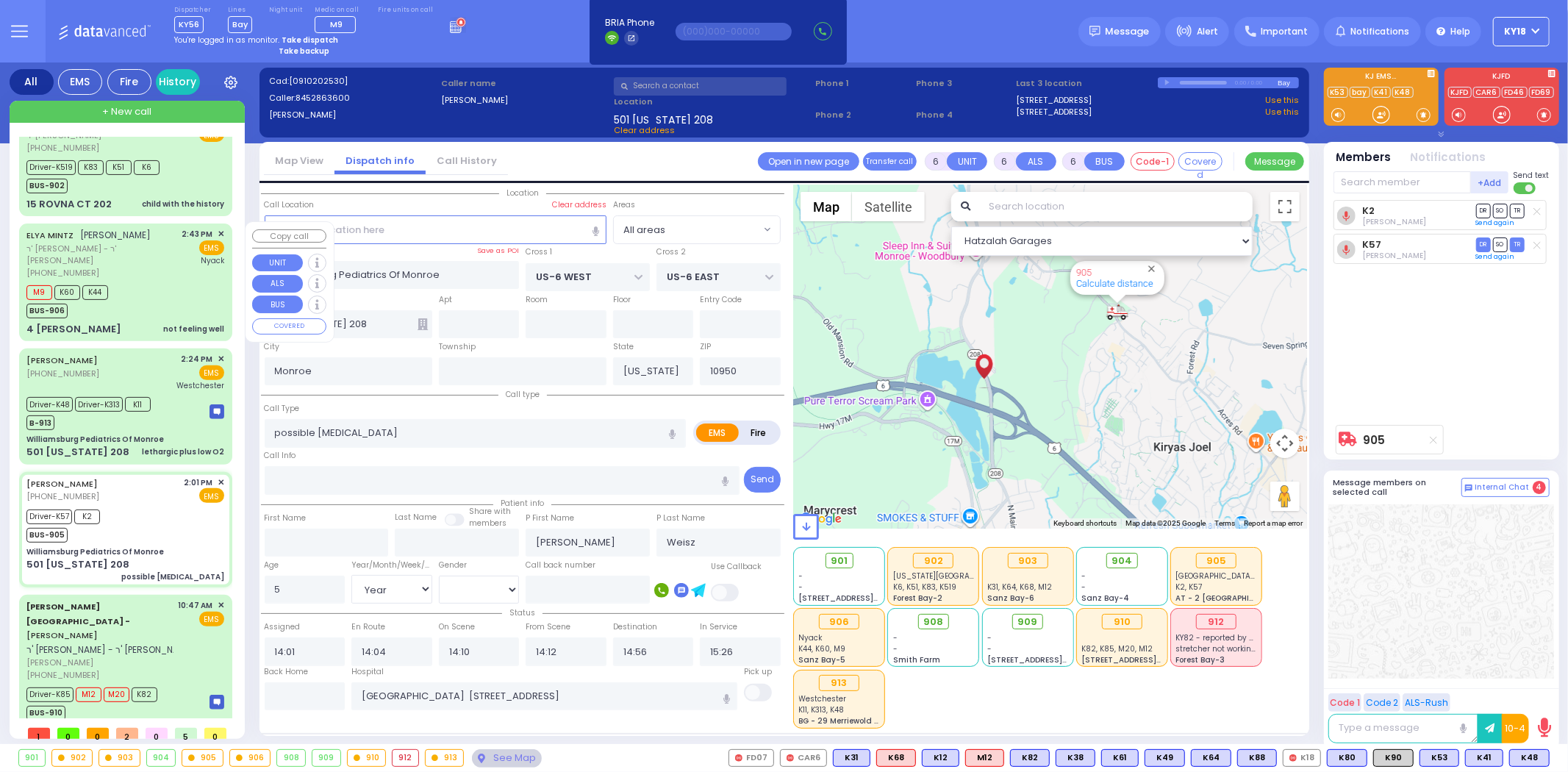
click at [146, 322] on div "4 [PERSON_NAME] not feeling well" at bounding box center [126, 329] width 198 height 14
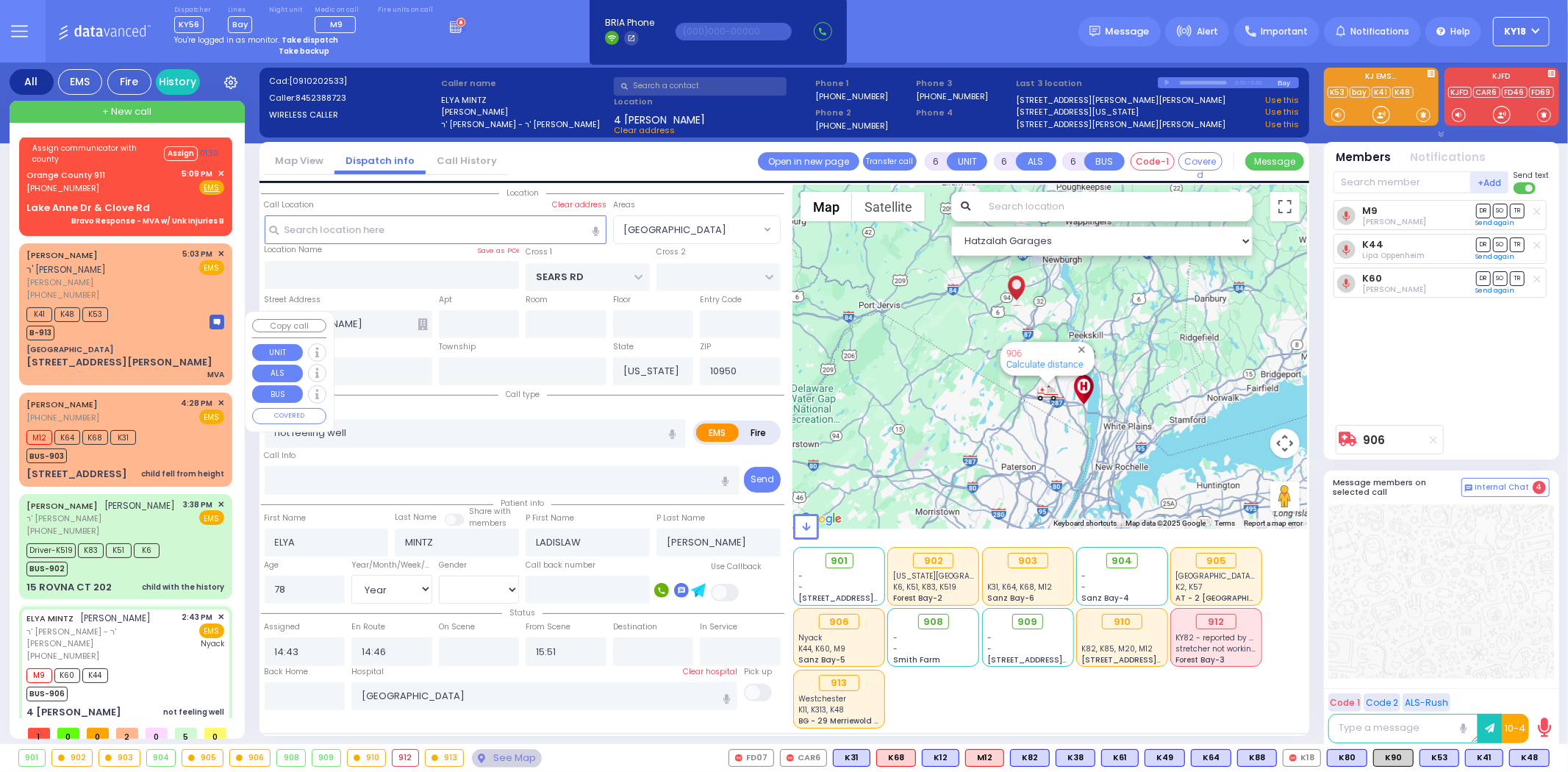
scroll to position [0, 0]
